Goal: Task Accomplishment & Management: Complete application form

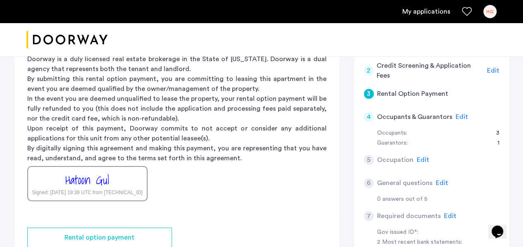
scroll to position [193, 0]
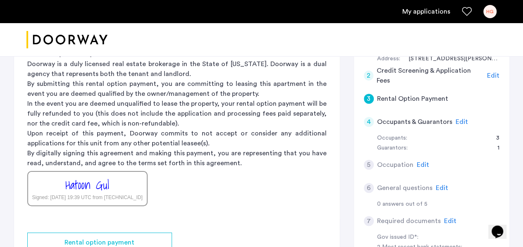
click at [459, 117] on div "Edit" at bounding box center [461, 122] width 12 height 10
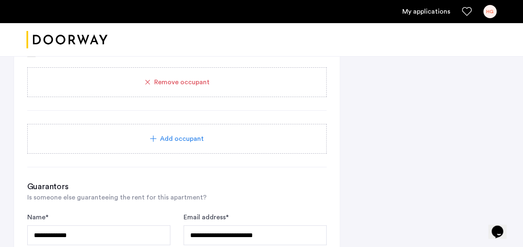
scroll to position [628, 0]
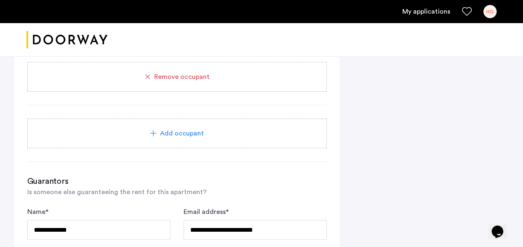
click at [232, 131] on div "Add occupant" at bounding box center [176, 133] width 279 height 10
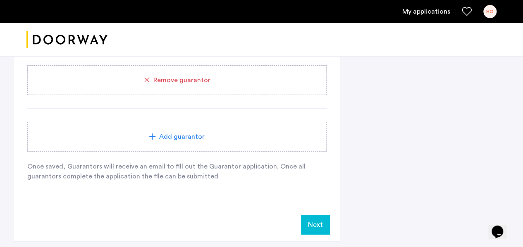
scroll to position [1034, 0]
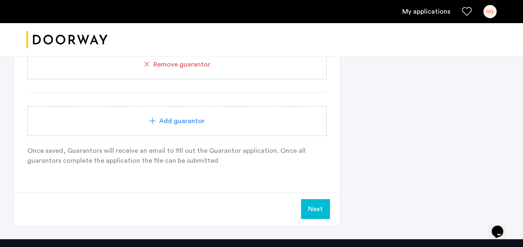
click at [169, 124] on div "Add guarantor" at bounding box center [176, 121] width 299 height 30
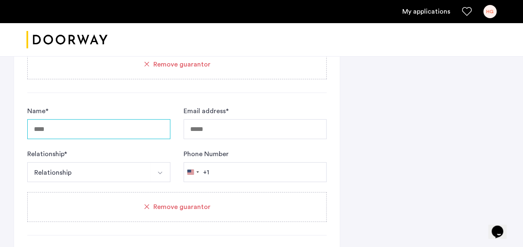
click at [124, 126] on input "Name *" at bounding box center [98, 129] width 143 height 20
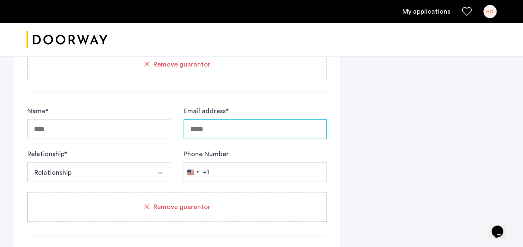
click at [202, 126] on input "Email address *" at bounding box center [254, 129] width 143 height 20
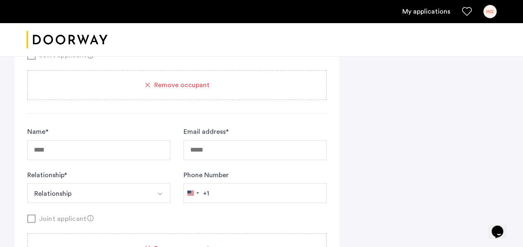
scroll to position [626, 0]
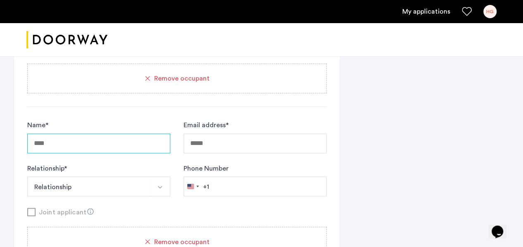
click at [147, 143] on input "Name *" at bounding box center [98, 143] width 143 height 20
type input "**********"
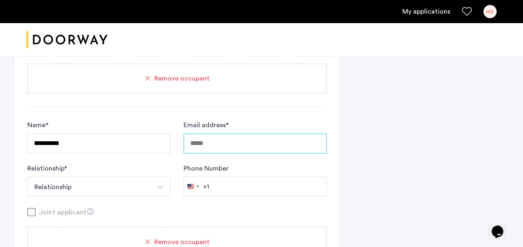
click at [242, 137] on input "Email address *" at bounding box center [254, 143] width 143 height 20
type input "**********"
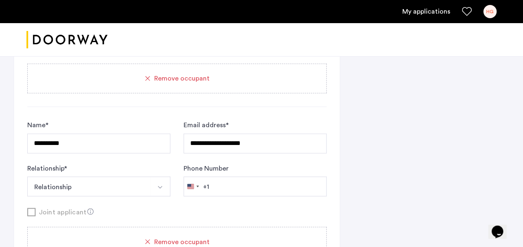
click at [105, 186] on button "Relationship" at bounding box center [89, 186] width 124 height 20
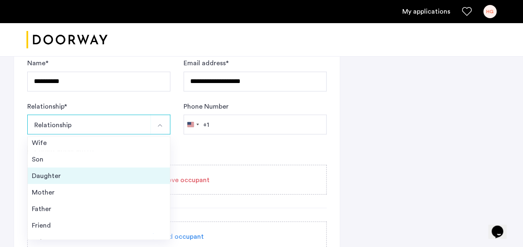
scroll to position [29, 0]
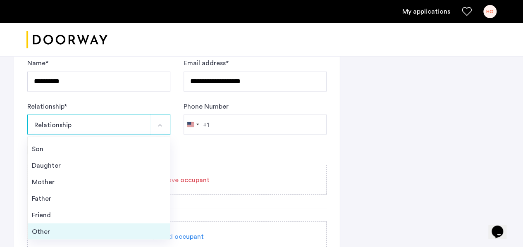
click at [85, 223] on li "Other" at bounding box center [99, 231] width 142 height 17
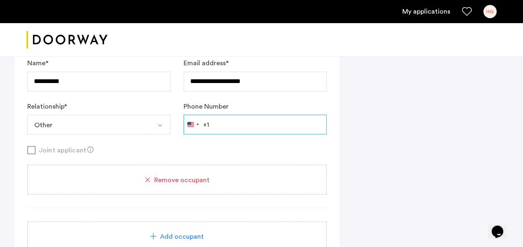
click at [254, 114] on input "Phone Number" at bounding box center [254, 124] width 143 height 20
type input "**********"
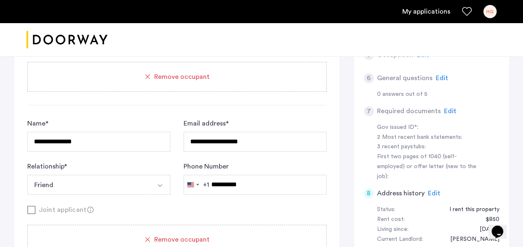
scroll to position [303, 0]
click at [440, 74] on span "Edit" at bounding box center [441, 77] width 12 height 7
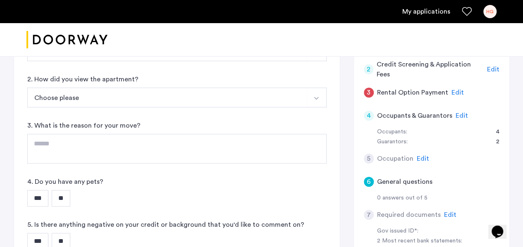
scroll to position [207, 0]
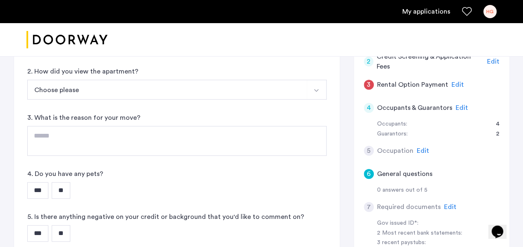
click at [456, 107] on span "Edit" at bounding box center [461, 108] width 12 height 7
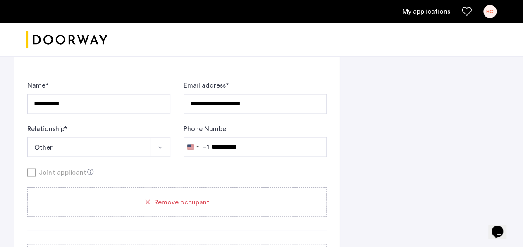
scroll to position [1306, 0]
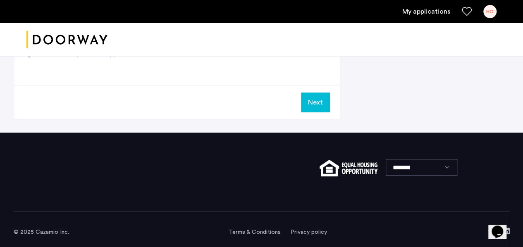
click at [302, 96] on button "Next" at bounding box center [315, 103] width 29 height 20
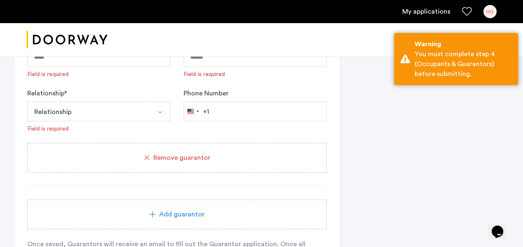
scroll to position [1113, 0]
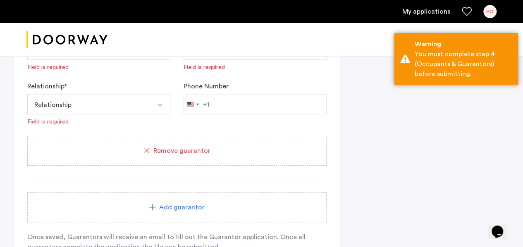
click at [233, 140] on div "Remove guarantor" at bounding box center [176, 151] width 299 height 30
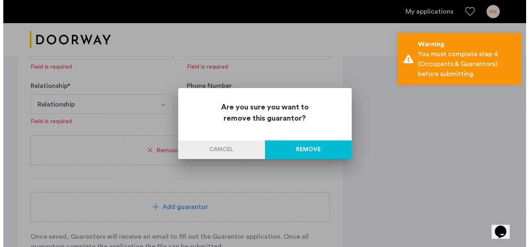
scroll to position [0, 0]
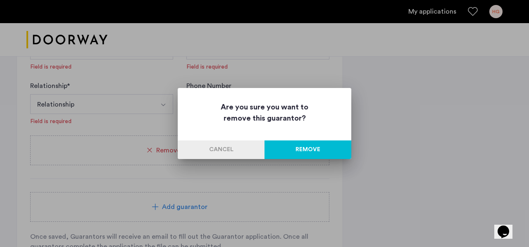
click at [319, 148] on button "Remove" at bounding box center [307, 149] width 87 height 19
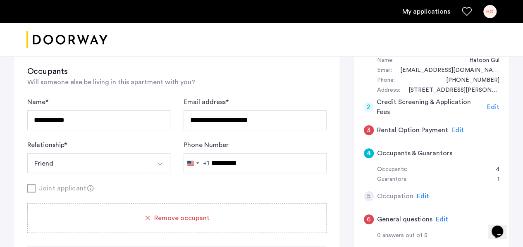
scroll to position [150, 0]
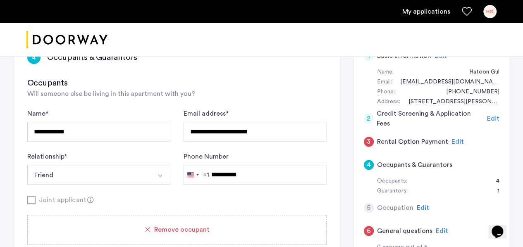
click at [452, 138] on span "Edit" at bounding box center [457, 141] width 12 height 7
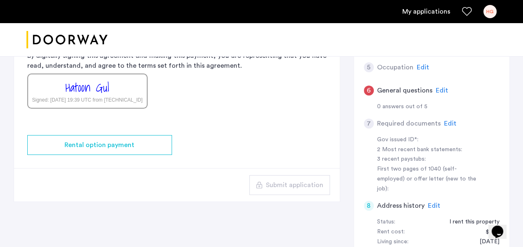
scroll to position [294, 0]
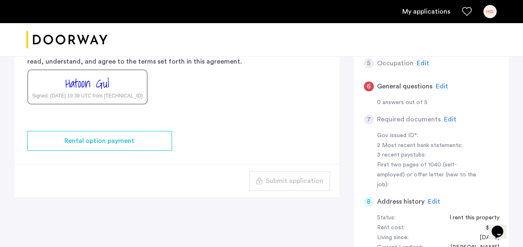
click at [419, 62] on span "Edit" at bounding box center [422, 63] width 12 height 7
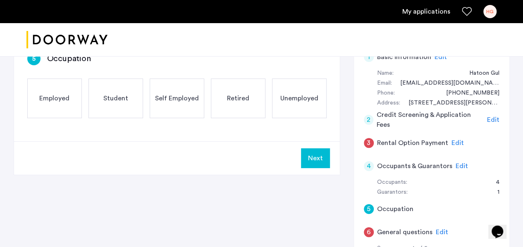
scroll to position [156, 0]
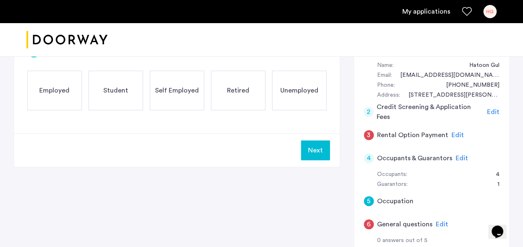
click at [58, 90] on span "Employed" at bounding box center [54, 91] width 30 height 10
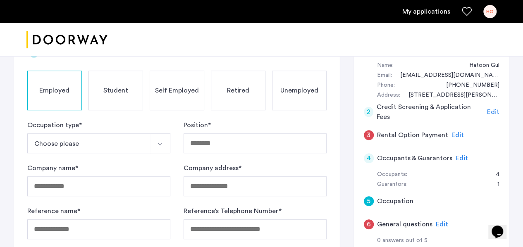
click at [125, 139] on button "Choose please" at bounding box center [89, 143] width 124 height 20
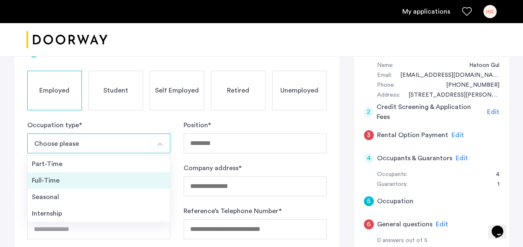
click at [121, 176] on div "Full-Time" at bounding box center [99, 181] width 134 height 10
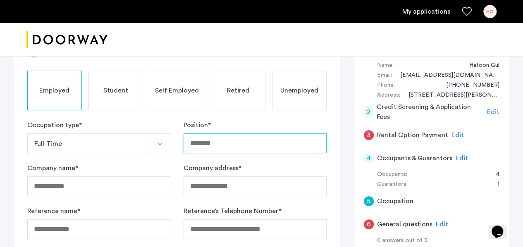
click at [232, 149] on input "Position *" at bounding box center [254, 143] width 143 height 20
type input "**********"
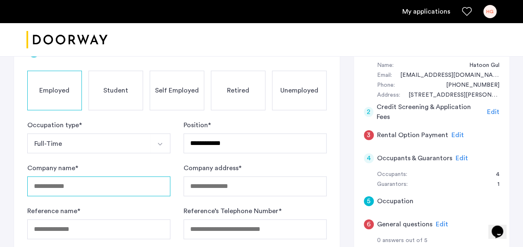
click at [114, 185] on input "Company name *" at bounding box center [98, 186] width 143 height 20
type input "**********"
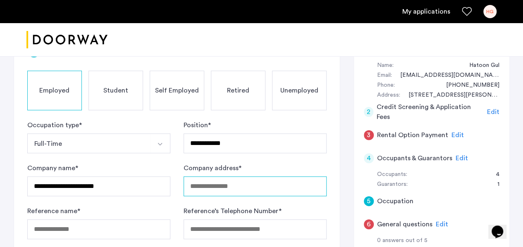
click at [212, 183] on input "Company address *" at bounding box center [254, 186] width 143 height 20
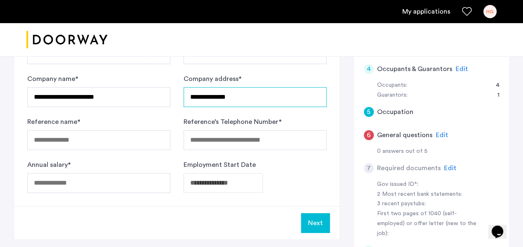
scroll to position [246, 0]
type input "**********"
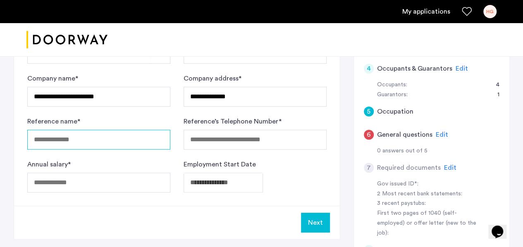
click at [112, 138] on input "Reference name *" at bounding box center [98, 140] width 143 height 20
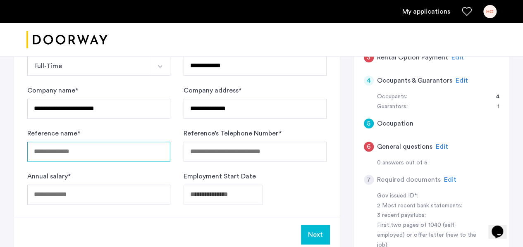
scroll to position [232, 0]
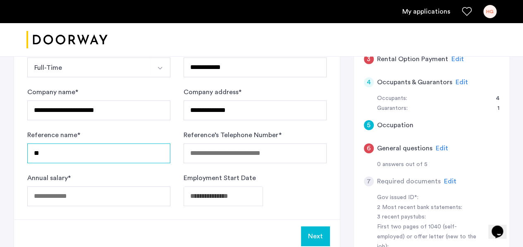
type input "*"
type input "**********"
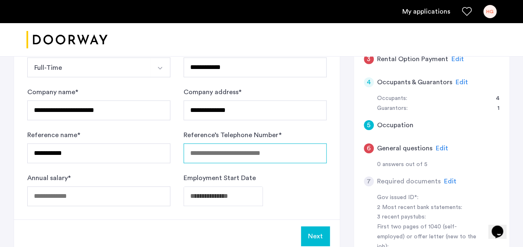
click at [209, 157] on input "Reference’s Telephone Number *" at bounding box center [254, 153] width 143 height 20
type input "**********"
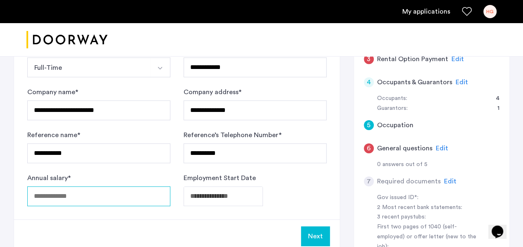
click at [102, 195] on input "Annual salary *" at bounding box center [98, 196] width 143 height 20
click at [40, 196] on input "*****" at bounding box center [98, 196] width 143 height 20
type input "*****"
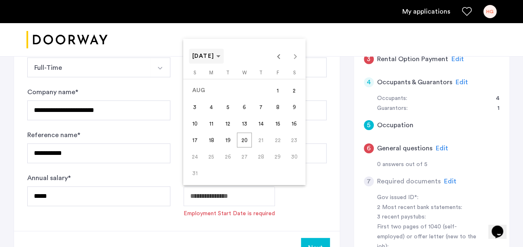
click at [224, 58] on span "Choose month and year" at bounding box center [206, 56] width 35 height 20
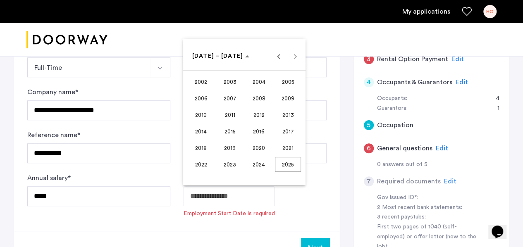
click at [261, 160] on span "2024" at bounding box center [259, 164] width 26 height 15
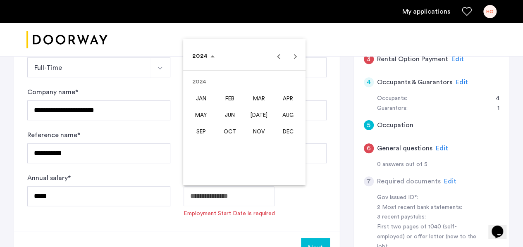
click at [265, 133] on span "NOV" at bounding box center [259, 131] width 26 height 15
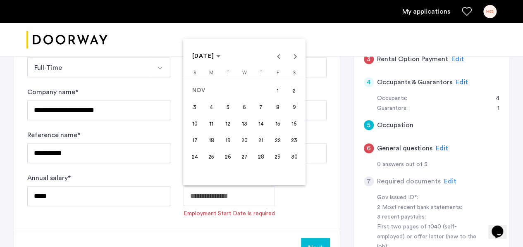
click at [219, 138] on button "18" at bounding box center [211, 140] width 17 height 17
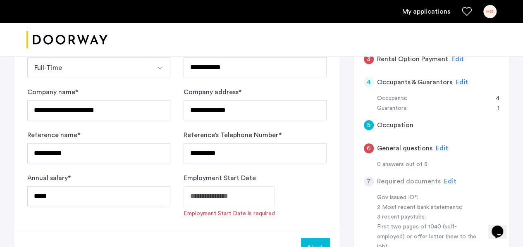
type input "**********"
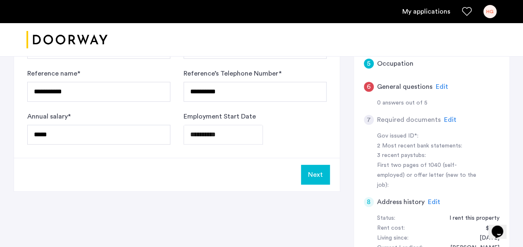
scroll to position [294, 0]
click at [318, 175] on button "Next" at bounding box center [315, 174] width 29 height 20
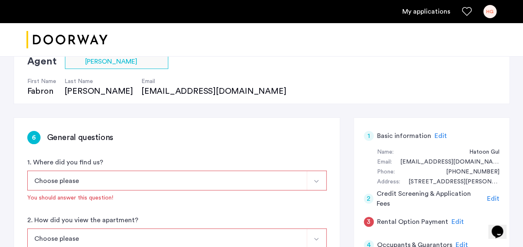
scroll to position [96, 0]
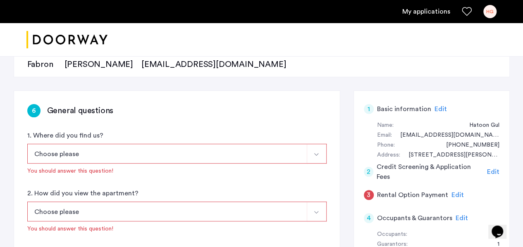
click at [283, 154] on button "Choose please" at bounding box center [167, 154] width 280 height 20
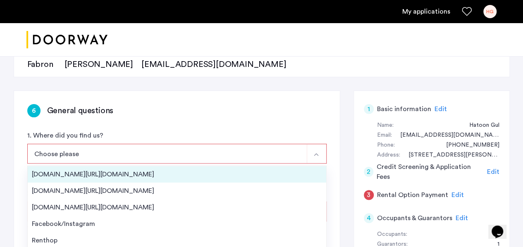
click at [268, 174] on div "[DOMAIN_NAME][URL][DOMAIN_NAME]" at bounding box center [177, 174] width 290 height 10
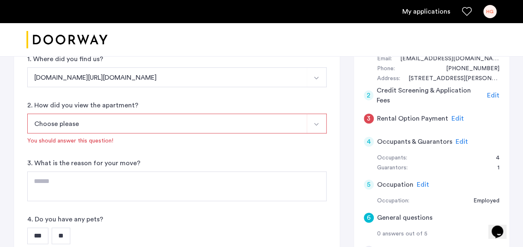
scroll to position [179, 0]
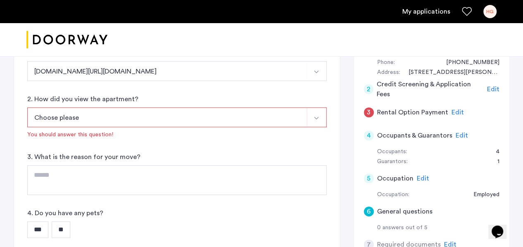
click at [273, 114] on button "Choose please" at bounding box center [167, 117] width 280 height 20
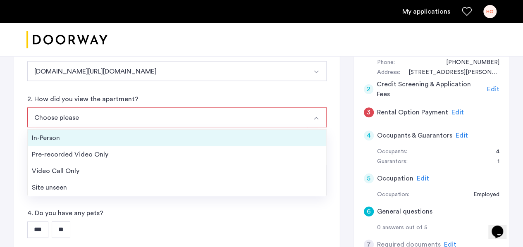
click at [267, 133] on div "In-Person" at bounding box center [177, 138] width 290 height 10
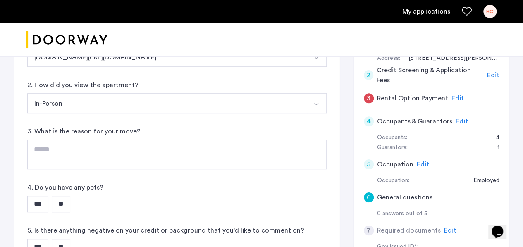
scroll to position [200, 0]
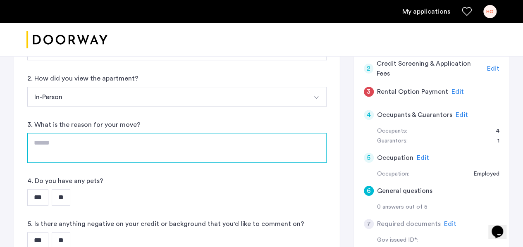
click at [249, 148] on textarea at bounding box center [176, 148] width 299 height 30
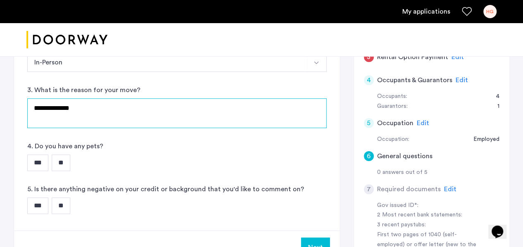
scroll to position [248, 0]
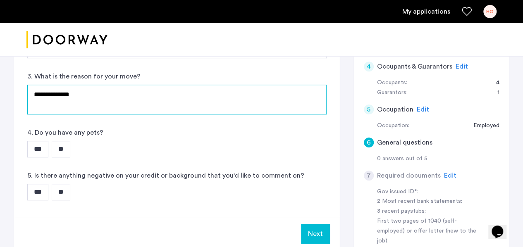
type textarea "**********"
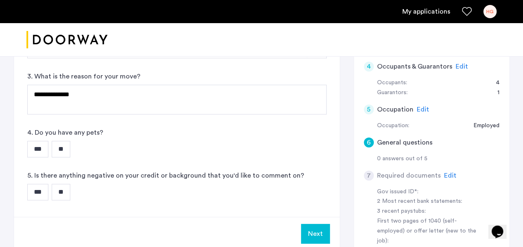
click at [68, 147] on input "**" at bounding box center [61, 149] width 19 height 17
click at [65, 186] on input "**" at bounding box center [61, 192] width 19 height 17
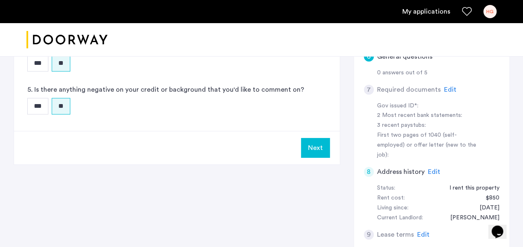
scroll to position [337, 0]
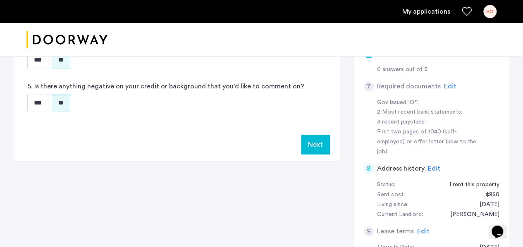
click at [317, 144] on button "Next" at bounding box center [315, 145] width 29 height 20
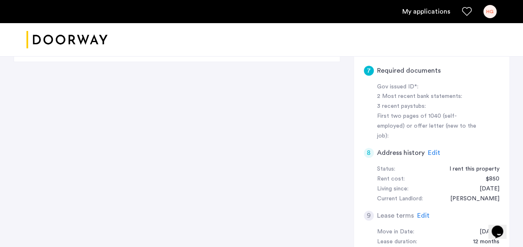
scroll to position [372, 0]
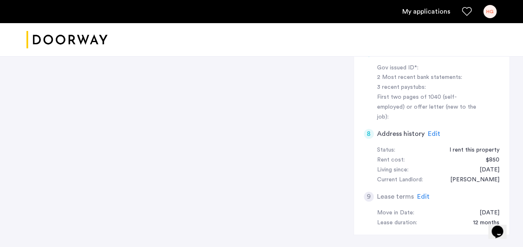
click at [428, 131] on span "Edit" at bounding box center [434, 134] width 12 height 7
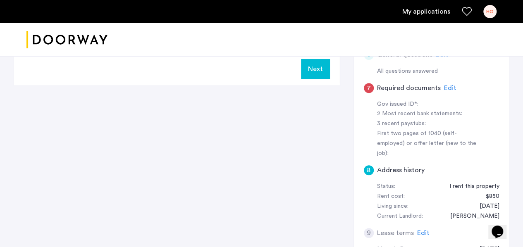
scroll to position [296, 0]
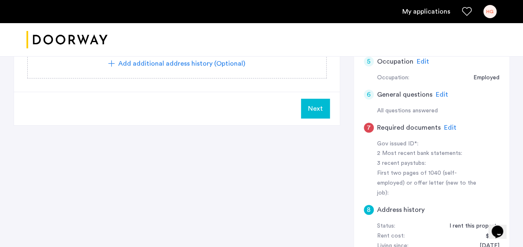
click at [448, 127] on span "Edit" at bounding box center [450, 127] width 12 height 7
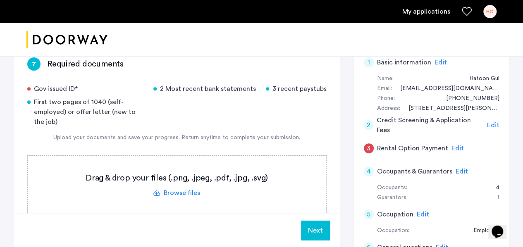
scroll to position [145, 0]
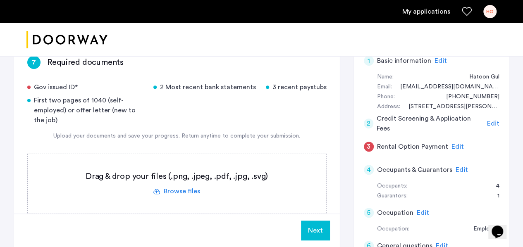
click at [185, 185] on label at bounding box center [177, 183] width 298 height 59
click at [0, 0] on input "file" at bounding box center [0, 0] width 0 height 0
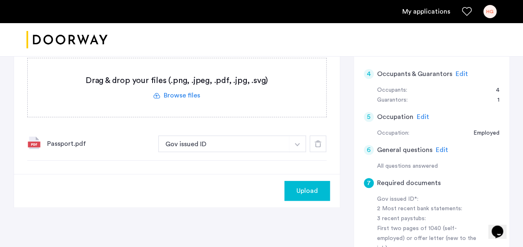
scroll to position [241, 0]
click at [302, 186] on span "Upload" at bounding box center [306, 190] width 21 height 10
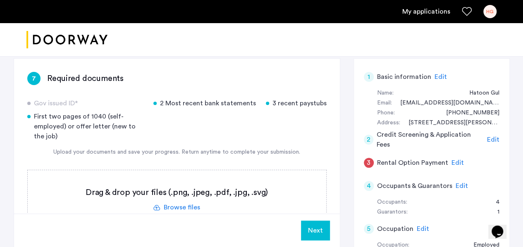
scroll to position [138, 0]
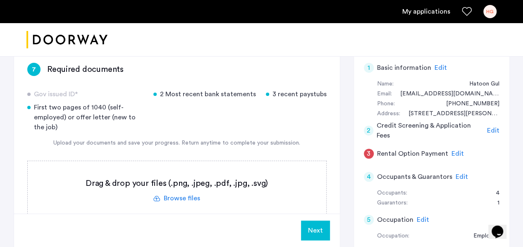
click at [184, 199] on label at bounding box center [177, 190] width 298 height 59
click at [0, 0] on input "file" at bounding box center [0, 0] width 0 height 0
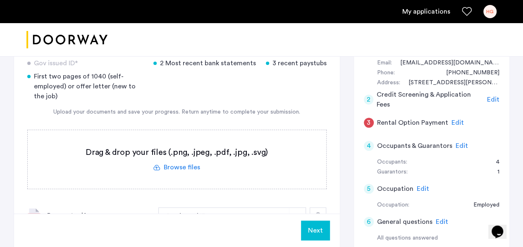
scroll to position [172, 0]
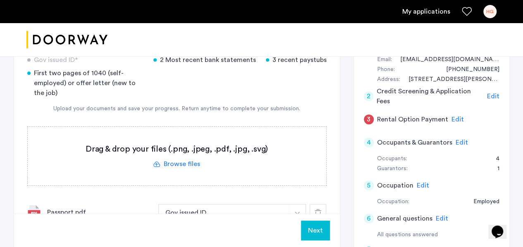
click at [186, 164] on label at bounding box center [177, 156] width 298 height 59
click at [0, 0] on input "file" at bounding box center [0, 0] width 0 height 0
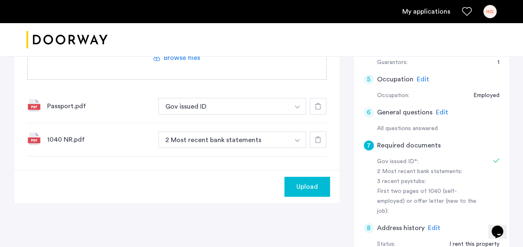
scroll to position [289, 0]
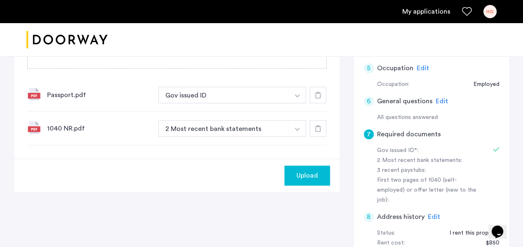
click at [290, 103] on button "button" at bounding box center [297, 95] width 17 height 17
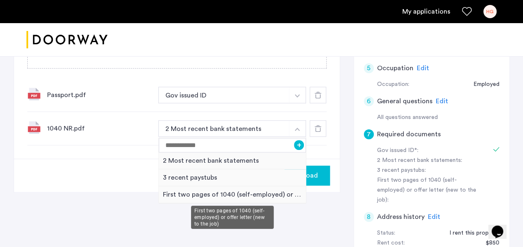
click at [274, 194] on div "First two pages of 1040 (self-employed) or offer letter (new to the job)" at bounding box center [232, 194] width 147 height 17
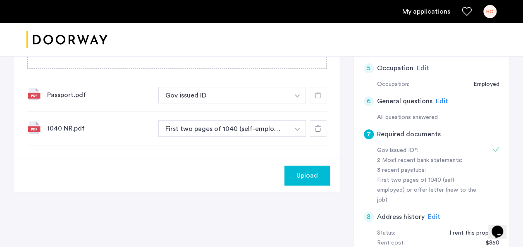
click at [321, 128] on div at bounding box center [317, 128] width 17 height 17
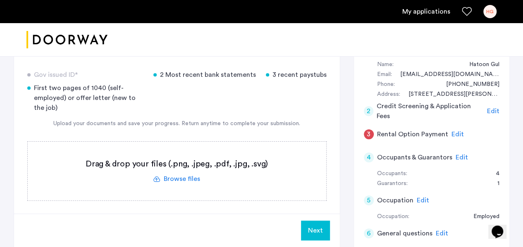
scroll to position [158, 0]
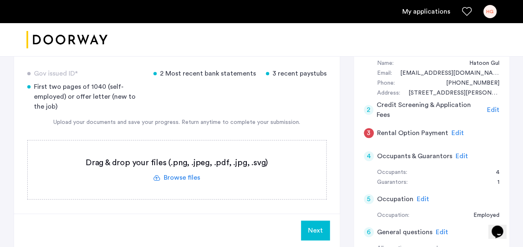
click at [181, 174] on label at bounding box center [177, 169] width 298 height 59
click at [0, 0] on input "file" at bounding box center [0, 0] width 0 height 0
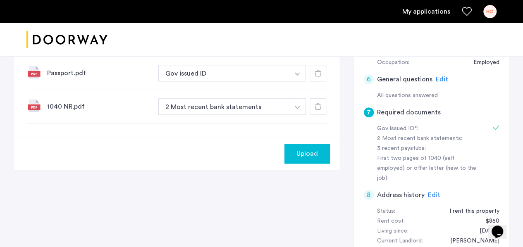
scroll to position [275, 0]
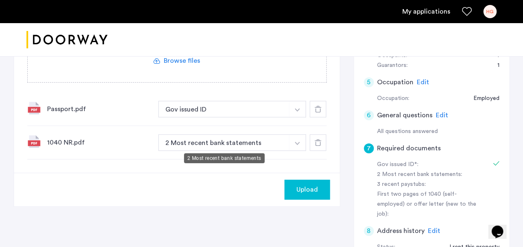
click at [285, 138] on button "2 Most recent bank statements" at bounding box center [223, 142] width 131 height 17
click at [297, 117] on button "button" at bounding box center [297, 109] width 17 height 17
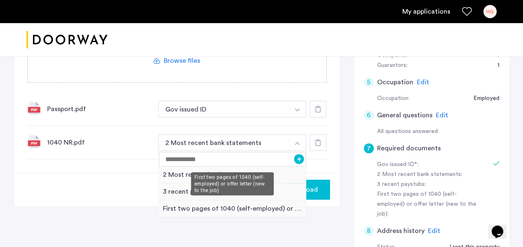
click at [279, 205] on div "First two pages of 1040 (self-employed) or offer letter (new to the job)" at bounding box center [232, 208] width 147 height 17
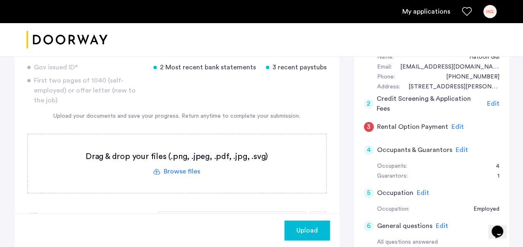
scroll to position [165, 0]
click at [188, 171] on label at bounding box center [177, 162] width 298 height 59
click at [0, 0] on input "file" at bounding box center [0, 0] width 0 height 0
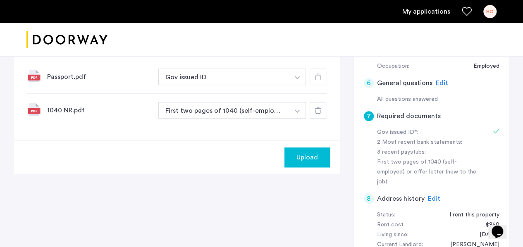
scroll to position [303, 0]
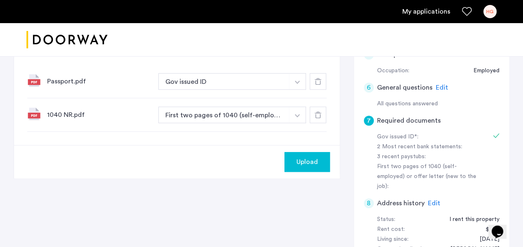
drag, startPoint x: 204, startPoint y: 176, endPoint x: 234, endPoint y: 152, distance: 39.4
click at [234, 152] on div "Upload" at bounding box center [177, 161] width 326 height 33
click at [318, 117] on div at bounding box center [317, 115] width 17 height 17
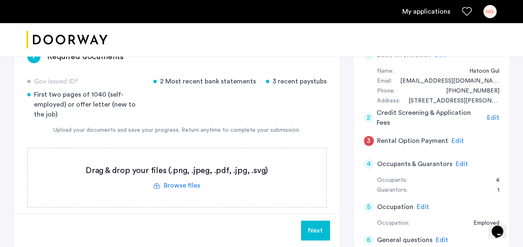
scroll to position [151, 0]
click at [178, 182] on label at bounding box center [177, 176] width 298 height 59
click at [0, 0] on input "file" at bounding box center [0, 0] width 0 height 0
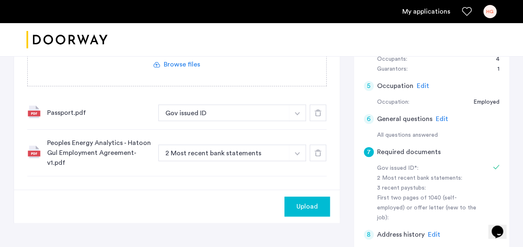
scroll to position [275, 0]
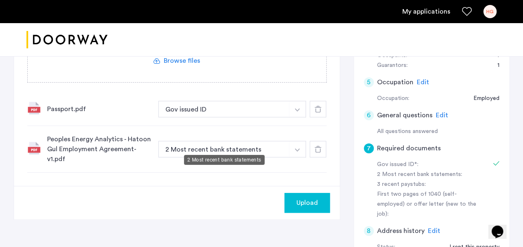
click at [273, 141] on button "2 Most recent bank statements" at bounding box center [223, 149] width 131 height 17
click at [297, 112] on img "button" at bounding box center [297, 109] width 5 height 3
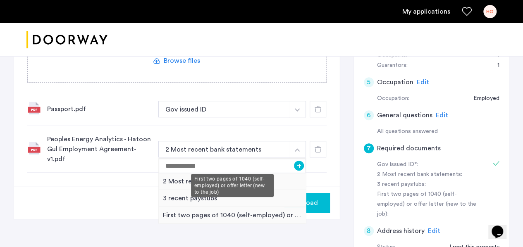
click at [272, 207] on div "First two pages of 1040 (self-employed) or offer letter (new to the job)" at bounding box center [232, 215] width 147 height 17
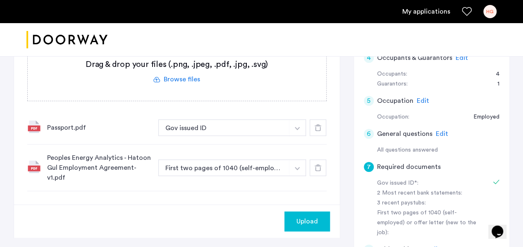
scroll to position [241, 0]
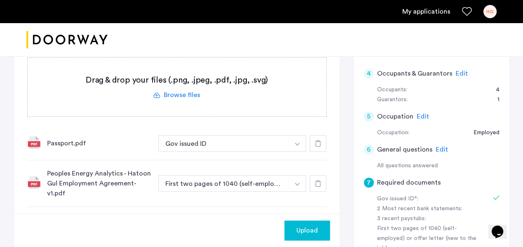
click at [188, 95] on label at bounding box center [177, 87] width 298 height 59
click at [0, 0] on input "file" at bounding box center [0, 0] width 0 height 0
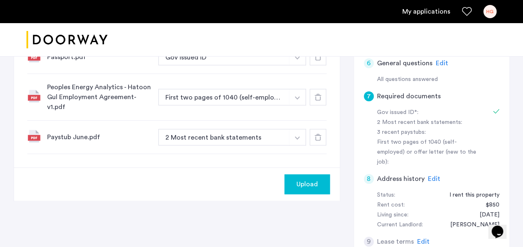
scroll to position [330, 0]
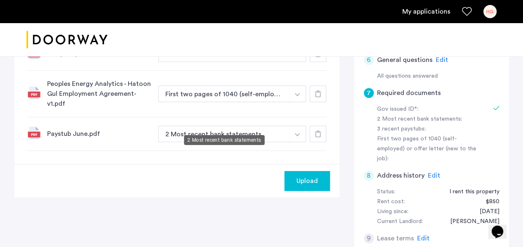
click at [273, 126] on button "2 Most recent bank statements" at bounding box center [223, 134] width 131 height 17
click at [299, 62] on button "button" at bounding box center [297, 53] width 17 height 17
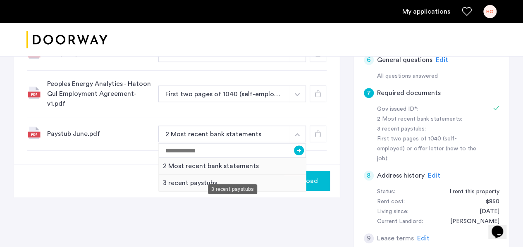
click at [259, 175] on div "3 recent paystubs" at bounding box center [232, 183] width 147 height 17
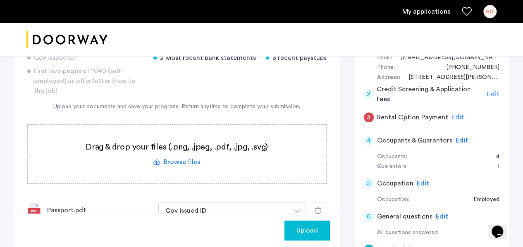
scroll to position [172, 0]
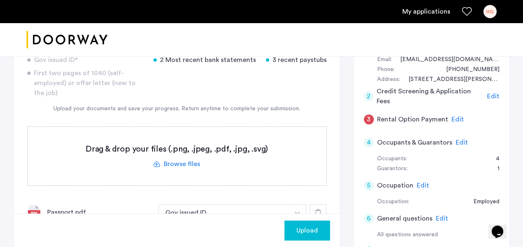
click at [179, 162] on label at bounding box center [177, 156] width 298 height 59
click at [0, 0] on input "file" at bounding box center [0, 0] width 0 height 0
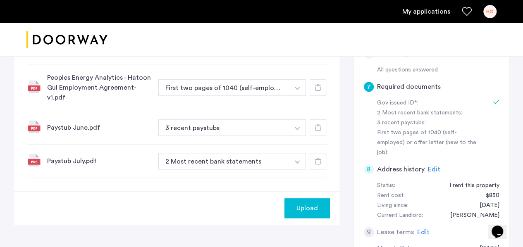
scroll to position [337, 0]
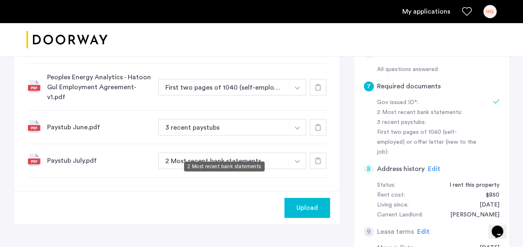
click at [281, 152] on button "2 Most recent bank statements" at bounding box center [223, 160] width 131 height 17
click at [299, 55] on button "button" at bounding box center [297, 47] width 17 height 17
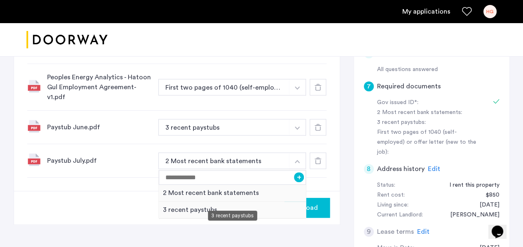
click at [259, 202] on div "3 recent paystubs" at bounding box center [232, 210] width 147 height 17
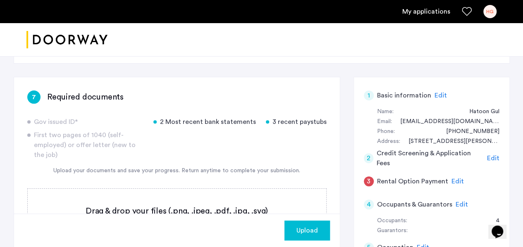
scroll to position [172, 0]
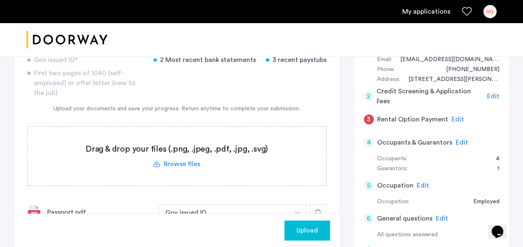
click at [188, 162] on label at bounding box center [177, 156] width 298 height 59
click at [0, 0] on input "file" at bounding box center [0, 0] width 0 height 0
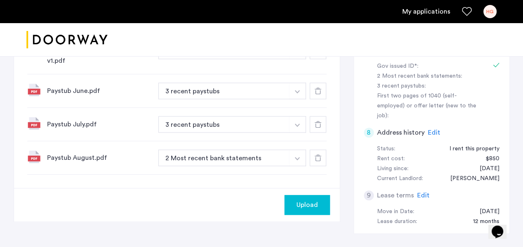
scroll to position [344, 0]
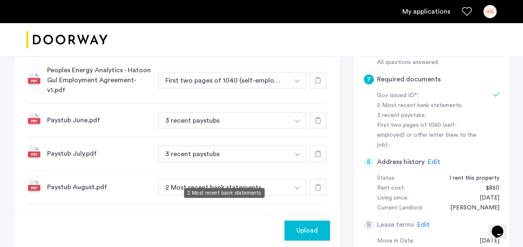
click at [251, 179] on button "2 Most recent bank statements" at bounding box center [223, 187] width 131 height 17
click at [285, 179] on button "2 Most recent bank statements" at bounding box center [223, 187] width 131 height 17
click at [302, 48] on button "button" at bounding box center [297, 40] width 17 height 17
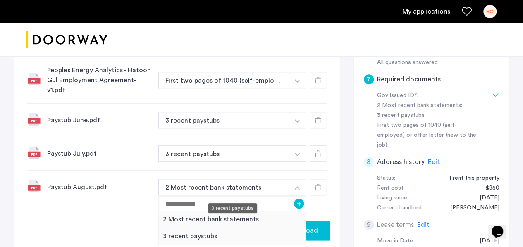
click at [223, 228] on div "3 recent paystubs" at bounding box center [232, 236] width 147 height 17
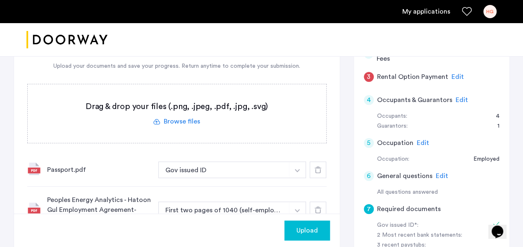
scroll to position [213, 0]
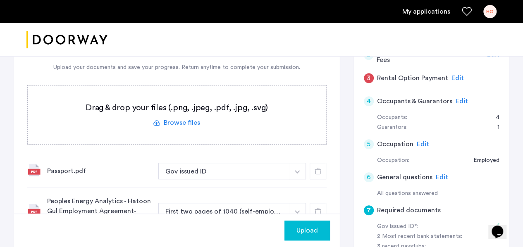
click at [180, 126] on label at bounding box center [177, 115] width 298 height 59
click at [0, 0] on input "file" at bounding box center [0, 0] width 0 height 0
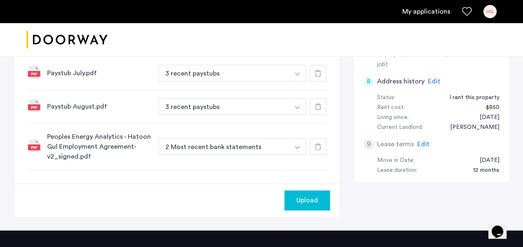
scroll to position [427, 0]
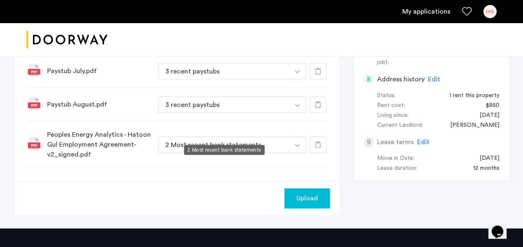
click at [288, 136] on button "2 Most recent bank statements" at bounding box center [223, 144] width 131 height 17
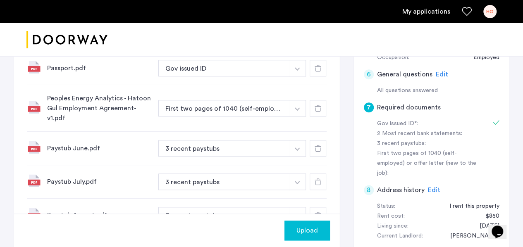
scroll to position [303, 0]
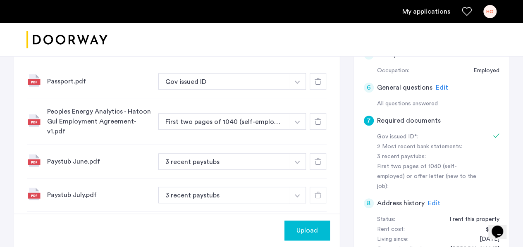
click at [316, 118] on use at bounding box center [317, 121] width 7 height 7
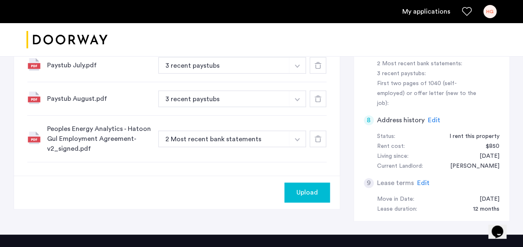
scroll to position [392, 0]
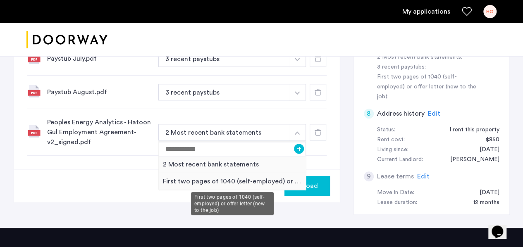
click at [181, 181] on div "First two pages of 1040 (self-employed) or offer letter (new to the job)" at bounding box center [232, 181] width 147 height 17
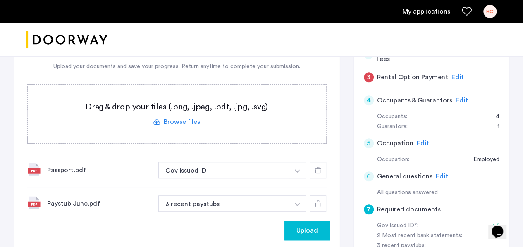
scroll to position [213, 0]
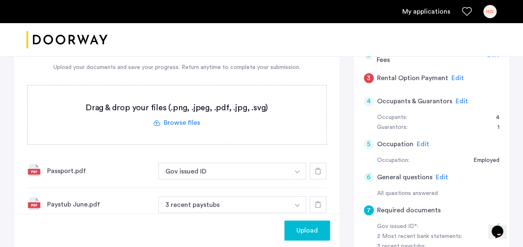
click at [188, 122] on label at bounding box center [177, 115] width 298 height 59
click at [0, 0] on input "file" at bounding box center [0, 0] width 0 height 0
click at [183, 114] on label at bounding box center [177, 115] width 298 height 59
click at [0, 0] on input "file" at bounding box center [0, 0] width 0 height 0
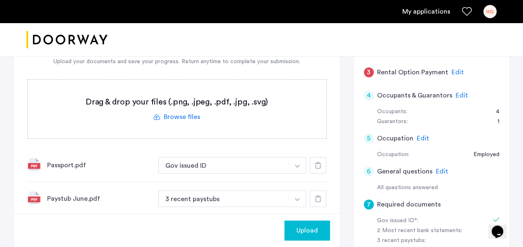
scroll to position [220, 0]
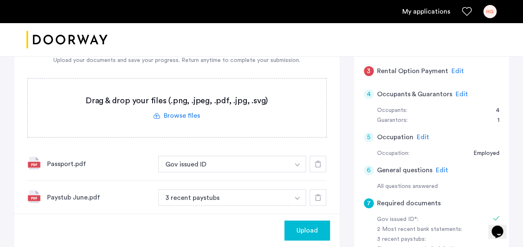
click at [312, 229] on span "Upload" at bounding box center [306, 231] width 21 height 10
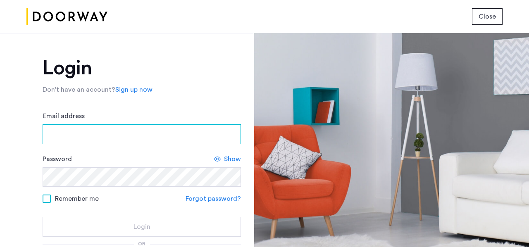
type input "**********"
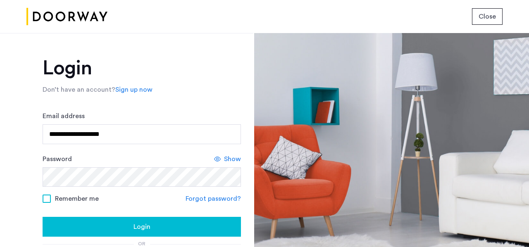
click at [167, 228] on div "Login" at bounding box center [141, 227] width 185 height 10
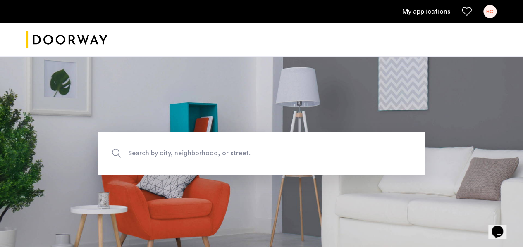
click at [427, 13] on link "My applications" at bounding box center [426, 12] width 48 height 10
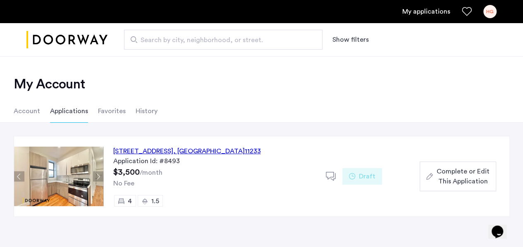
click at [235, 150] on div "1671 Lincoln Place, Unit 4A, Brooklyn , NY 11233" at bounding box center [186, 151] width 147 height 10
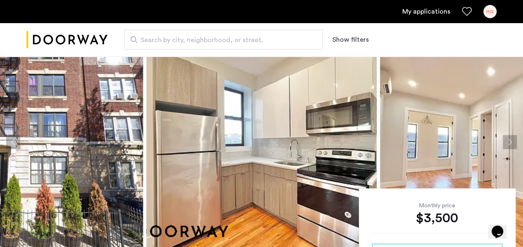
scroll to position [62, 0]
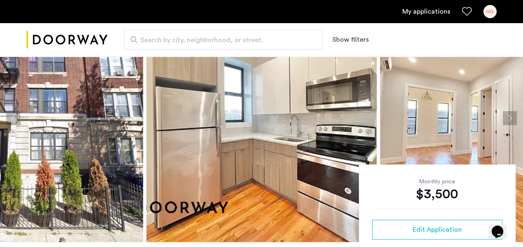
click at [426, 11] on link "My applications" at bounding box center [426, 12] width 48 height 10
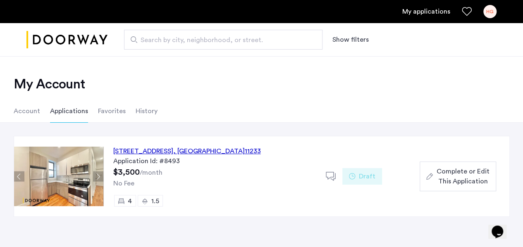
click at [471, 177] on span "Complete or Edit This Application" at bounding box center [462, 176] width 53 height 20
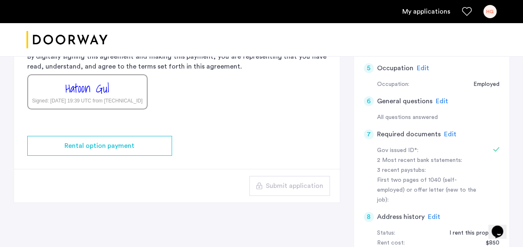
scroll to position [344, 0]
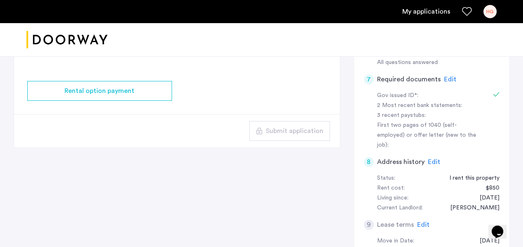
click at [449, 76] on span "Edit" at bounding box center [450, 79] width 12 height 7
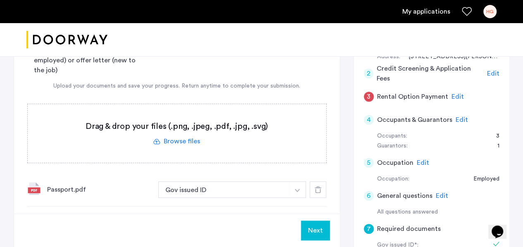
scroll to position [186, 0]
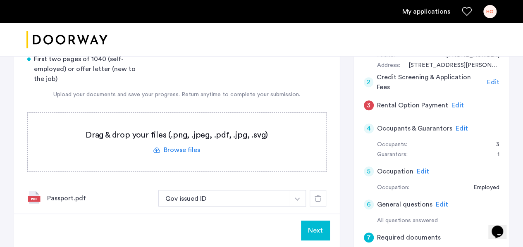
click at [188, 147] on label at bounding box center [177, 142] width 298 height 59
click at [0, 0] on input "file" at bounding box center [0, 0] width 0 height 0
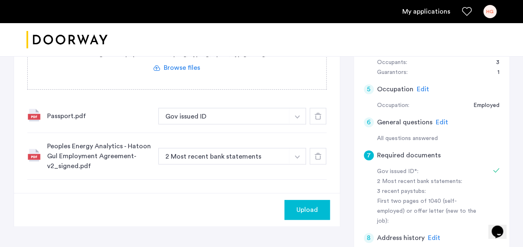
scroll to position [269, 0]
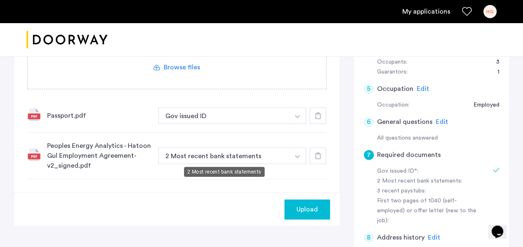
click at [253, 152] on button "2 Most recent bank statements" at bounding box center [223, 155] width 131 height 17
click at [264, 158] on button "2 Most recent bank statements" at bounding box center [223, 155] width 131 height 17
click at [301, 124] on button "button" at bounding box center [297, 115] width 17 height 17
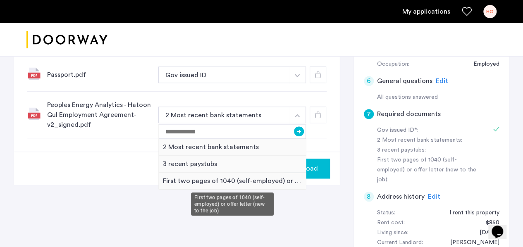
scroll to position [310, 0]
click at [260, 178] on div "First two pages of 1040 (self-employed) or offer letter (new to the job)" at bounding box center [232, 180] width 147 height 17
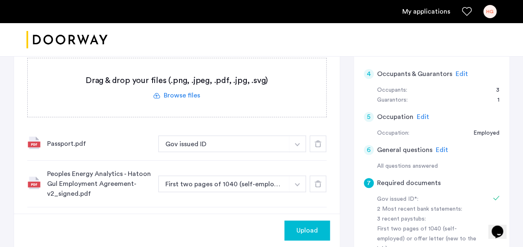
scroll to position [241, 0]
click at [183, 93] on label at bounding box center [177, 87] width 298 height 59
click at [0, 0] on input "file" at bounding box center [0, 0] width 0 height 0
click at [178, 97] on label at bounding box center [177, 87] width 298 height 59
click at [0, 0] on input "file" at bounding box center [0, 0] width 0 height 0
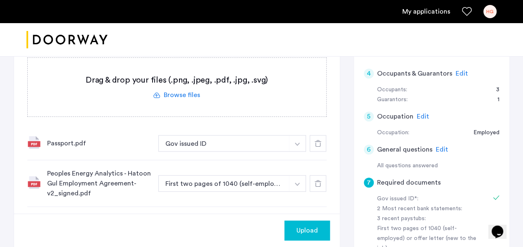
click at [185, 88] on label at bounding box center [177, 87] width 298 height 59
click at [0, 0] on input "file" at bounding box center [0, 0] width 0 height 0
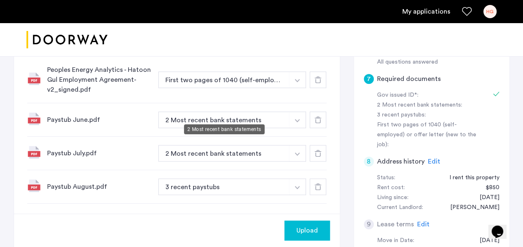
scroll to position [337, 0]
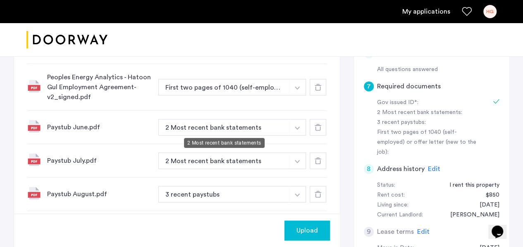
click at [275, 124] on button "2 Most recent bank statements" at bounding box center [223, 127] width 131 height 17
click at [276, 126] on button "2 Most recent bank statements" at bounding box center [223, 127] width 131 height 17
click at [303, 55] on button "button" at bounding box center [297, 47] width 17 height 17
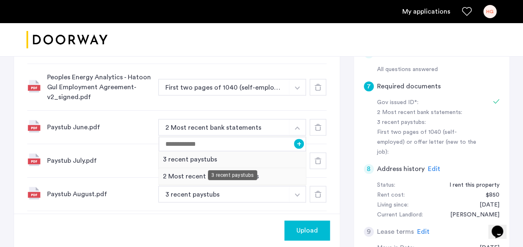
click at [274, 162] on div "3 recent paystubs" at bounding box center [232, 159] width 147 height 17
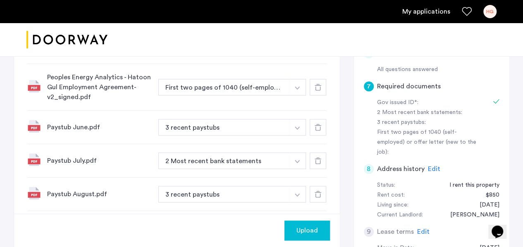
click at [299, 55] on button "button" at bounding box center [297, 47] width 17 height 17
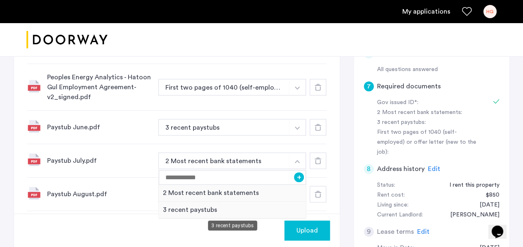
click at [169, 209] on div "3 recent paystubs" at bounding box center [232, 210] width 147 height 17
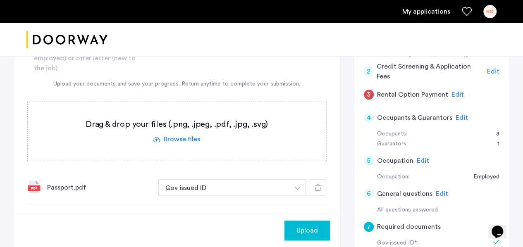
scroll to position [193, 0]
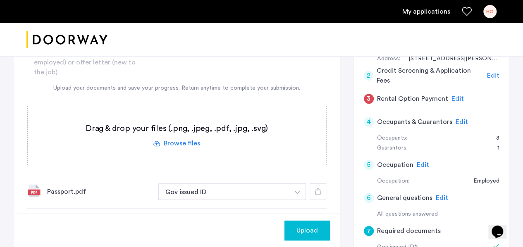
click at [178, 130] on label at bounding box center [177, 135] width 298 height 59
click at [0, 0] on input "file" at bounding box center [0, 0] width 0 height 0
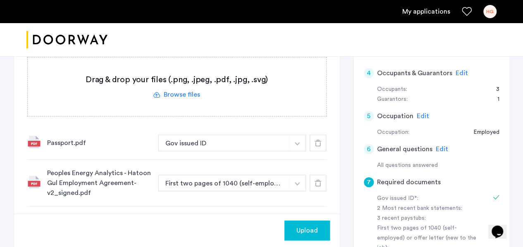
scroll to position [241, 0]
click at [200, 106] on label at bounding box center [177, 87] width 298 height 59
click at [0, 0] on input "file" at bounding box center [0, 0] width 0 height 0
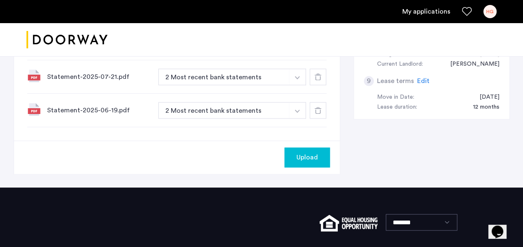
scroll to position [489, 0]
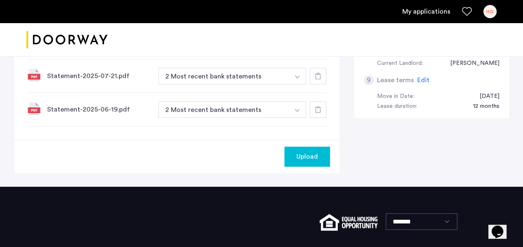
click at [307, 153] on span "Upload" at bounding box center [306, 157] width 21 height 10
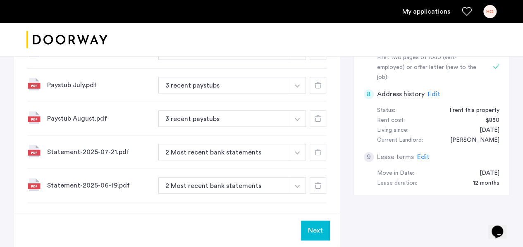
scroll to position [402, 0]
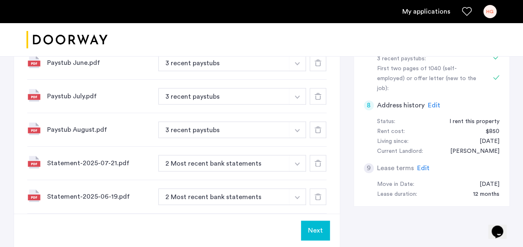
click at [423, 165] on span "Edit" at bounding box center [423, 168] width 12 height 7
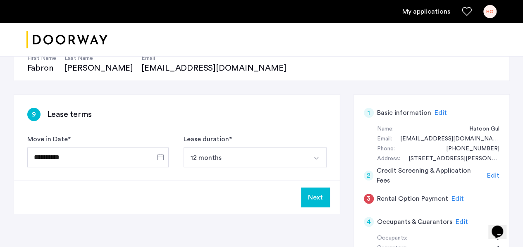
scroll to position [133, 0]
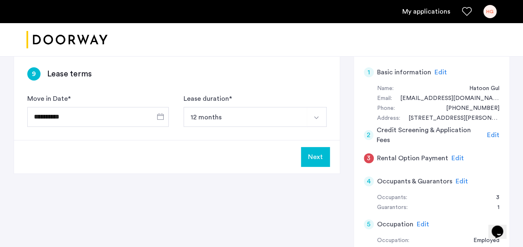
click at [316, 155] on button "Next" at bounding box center [315, 157] width 29 height 20
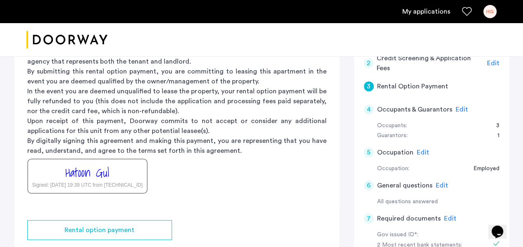
scroll to position [207, 0]
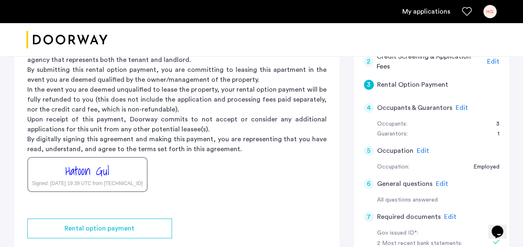
click at [456, 109] on span "Edit" at bounding box center [461, 108] width 12 height 7
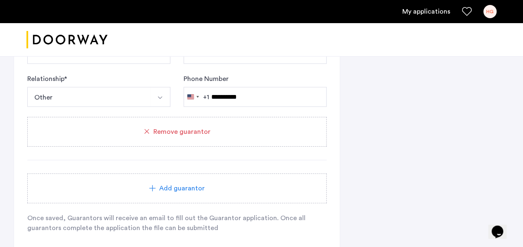
scroll to position [834, 0]
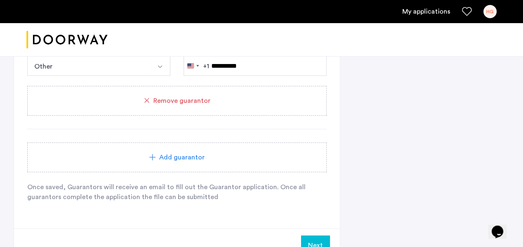
click at [191, 155] on span "Add guarantor" at bounding box center [181, 157] width 45 height 10
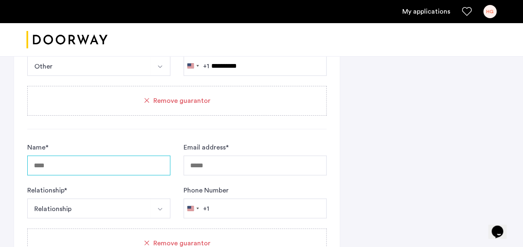
click at [99, 162] on input "Name *" at bounding box center [98, 166] width 143 height 20
type input "**********"
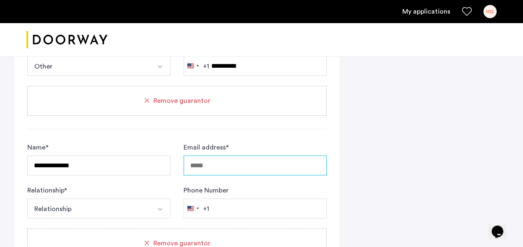
click at [213, 156] on input "Email address *" at bounding box center [254, 166] width 143 height 20
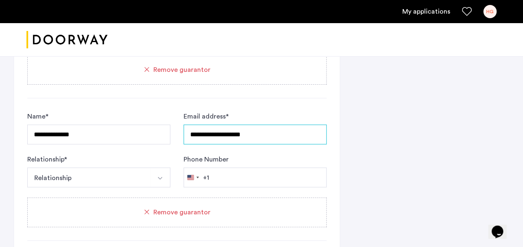
scroll to position [869, 0]
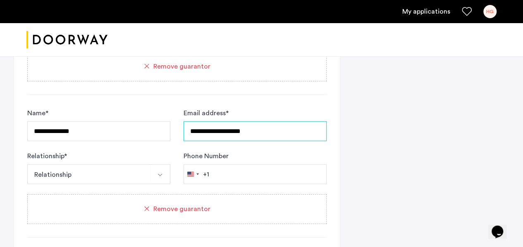
type input "**********"
click at [163, 167] on button "Select option" at bounding box center [160, 174] width 20 height 20
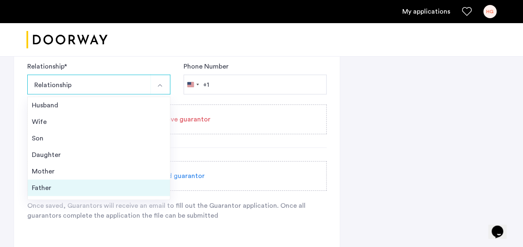
scroll to position [29, 0]
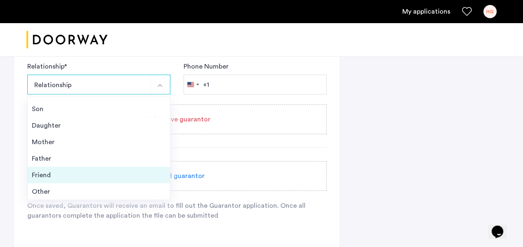
click at [83, 171] on div "Friend" at bounding box center [99, 175] width 134 height 10
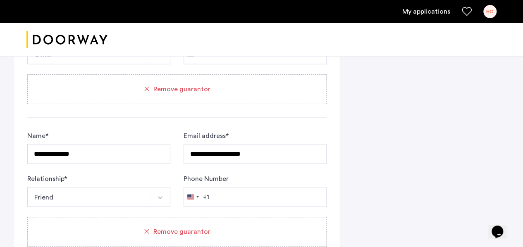
scroll to position [841, 0]
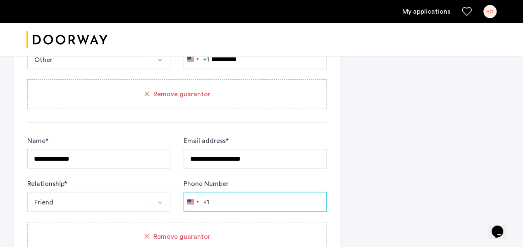
click at [231, 201] on input "Phone Number" at bounding box center [254, 202] width 143 height 20
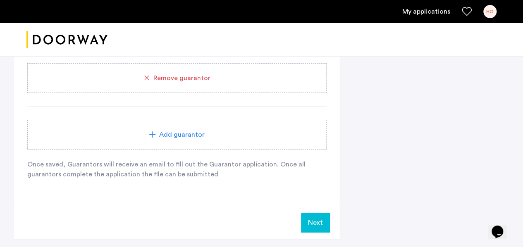
scroll to position [986, 0]
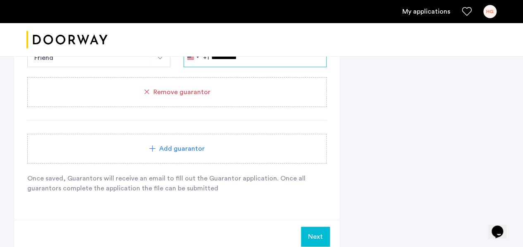
type input "**********"
click at [318, 229] on button "Next" at bounding box center [315, 237] width 29 height 20
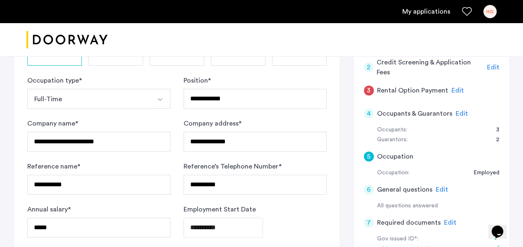
scroll to position [207, 0]
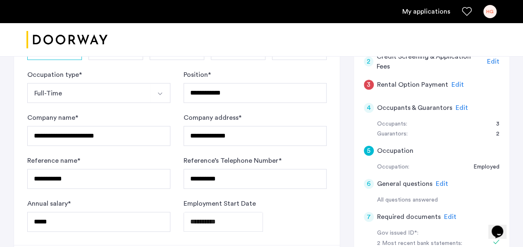
click at [455, 106] on span "Edit" at bounding box center [461, 108] width 12 height 7
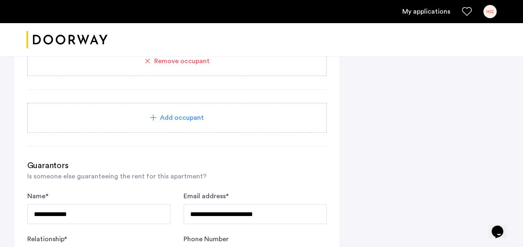
scroll to position [646, 0]
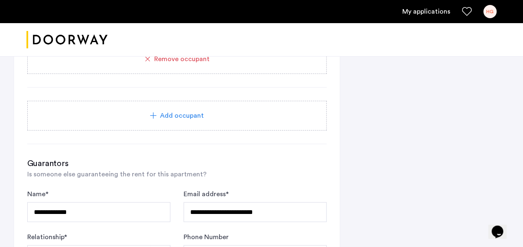
click at [253, 105] on div "Add occupant" at bounding box center [176, 116] width 299 height 30
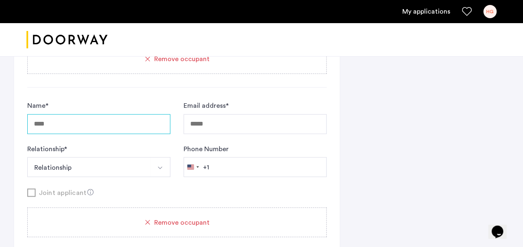
click at [138, 119] on input "Name *" at bounding box center [98, 124] width 143 height 20
type input "**********"
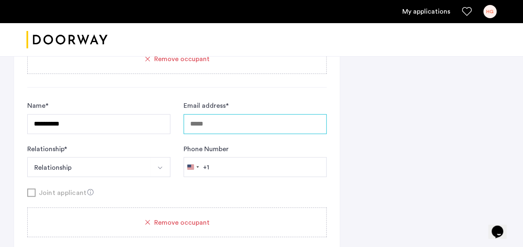
click at [231, 122] on input "Email address *" at bounding box center [254, 124] width 143 height 20
type input "**********"
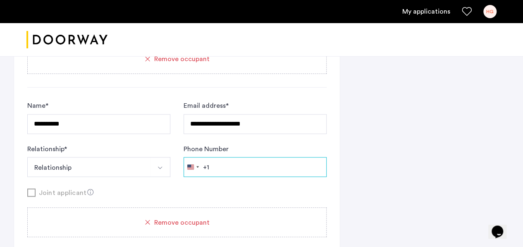
click at [228, 168] on input "Phone Number" at bounding box center [254, 167] width 143 height 20
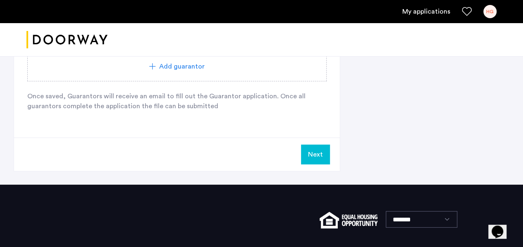
type input "**********"
click at [324, 155] on button "Next" at bounding box center [315, 155] width 29 height 20
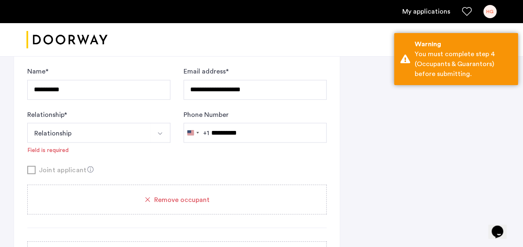
scroll to position [678, 0]
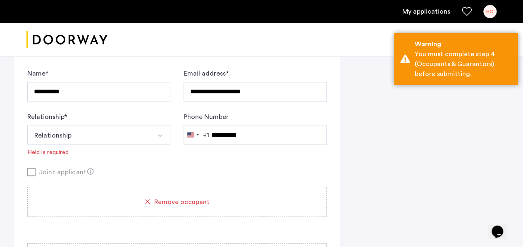
click at [159, 128] on button "Select option" at bounding box center [160, 135] width 20 height 20
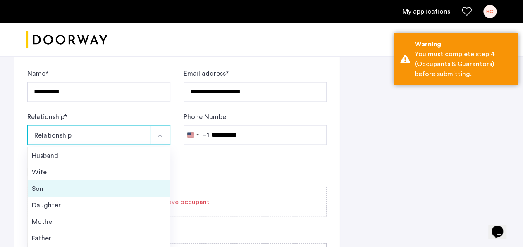
scroll to position [29, 0]
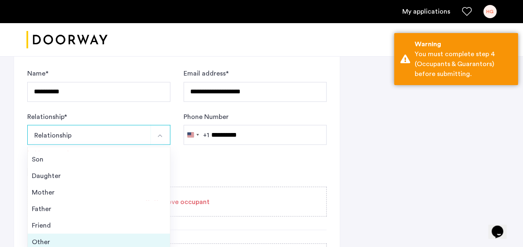
click at [104, 233] on li "Other" at bounding box center [99, 241] width 142 height 17
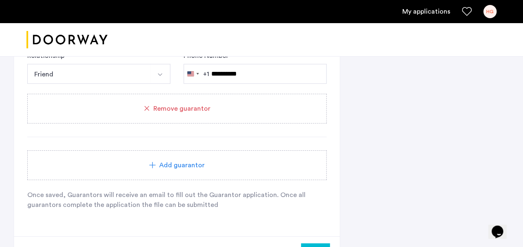
scroll to position [1187, 0]
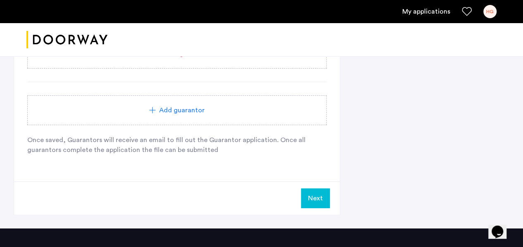
click at [309, 196] on button "Next" at bounding box center [315, 198] width 29 height 20
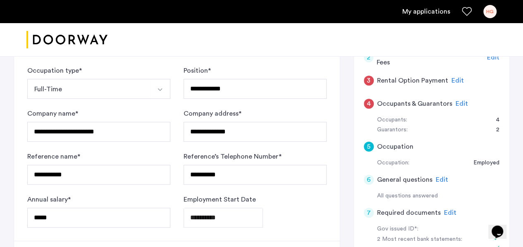
scroll to position [213, 0]
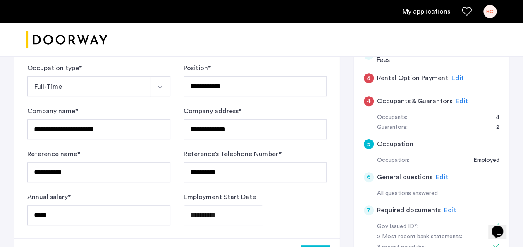
click at [458, 100] on span "Edit" at bounding box center [461, 101] width 12 height 7
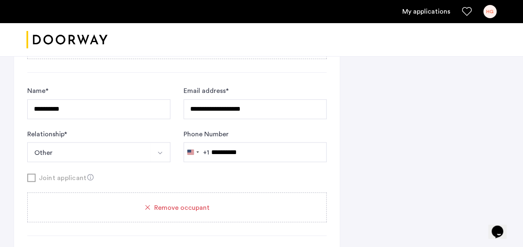
scroll to position [670, 0]
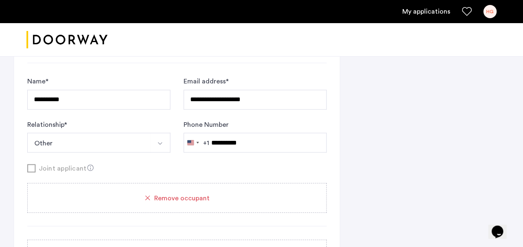
click at [211, 193] on div "Remove occupant" at bounding box center [176, 198] width 279 height 10
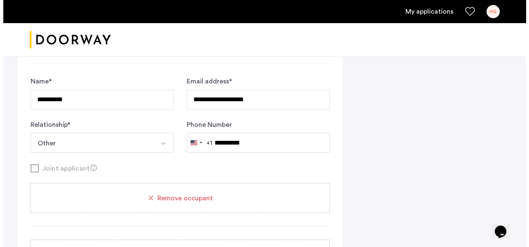
scroll to position [0, 0]
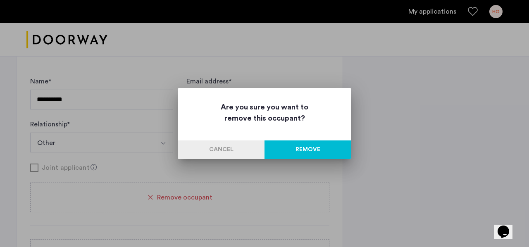
click at [303, 147] on button "Remove" at bounding box center [307, 149] width 87 height 19
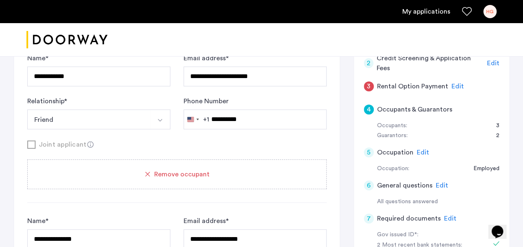
scroll to position [202, 0]
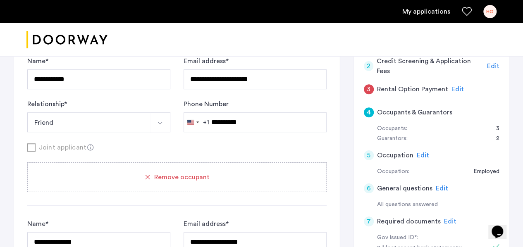
click at [452, 88] on span "Edit" at bounding box center [457, 89] width 12 height 7
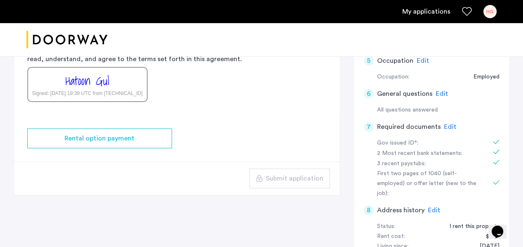
scroll to position [236, 0]
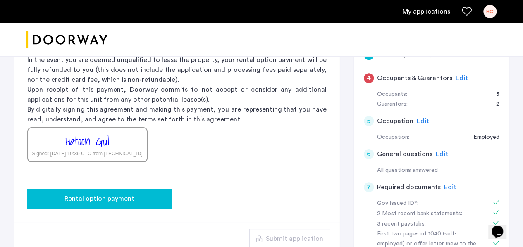
click at [130, 194] on span "Rental option payment" at bounding box center [99, 199] width 70 height 10
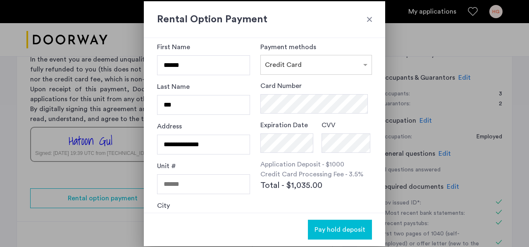
scroll to position [0, 0]
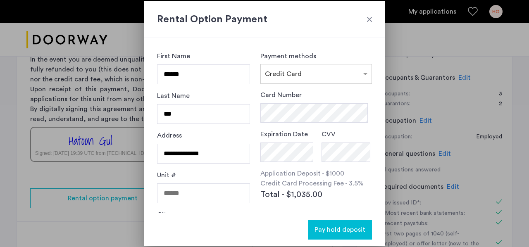
click at [368, 21] on div at bounding box center [369, 19] width 8 height 8
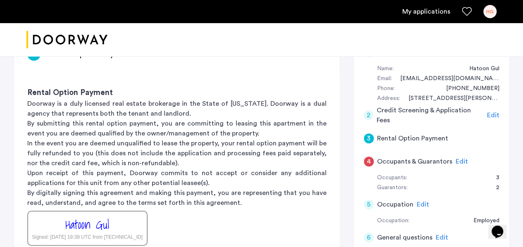
scroll to position [152, 0]
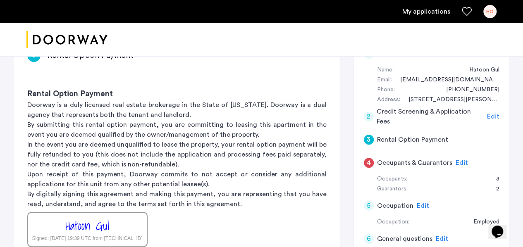
click at [457, 159] on span "Edit" at bounding box center [461, 162] width 12 height 7
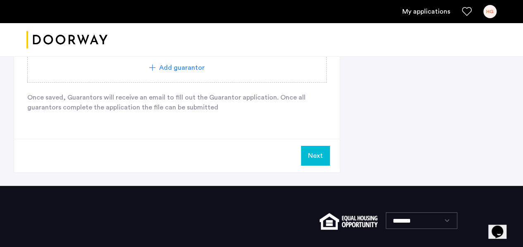
scroll to position [1067, 0]
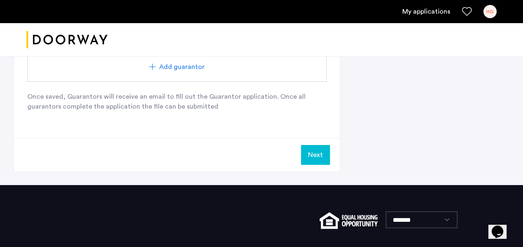
click at [313, 152] on button "Next" at bounding box center [315, 155] width 29 height 20
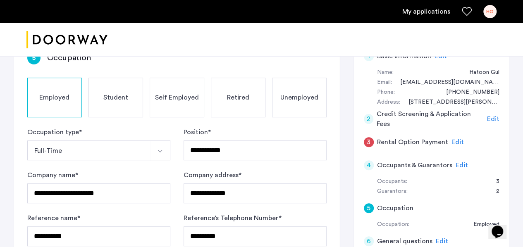
scroll to position [158, 0]
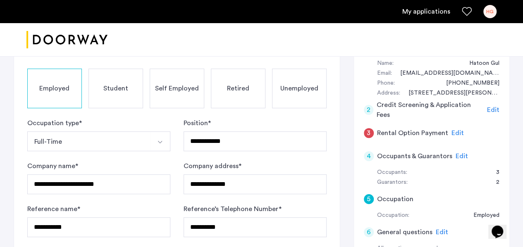
click at [453, 133] on span "Edit" at bounding box center [457, 133] width 12 height 7
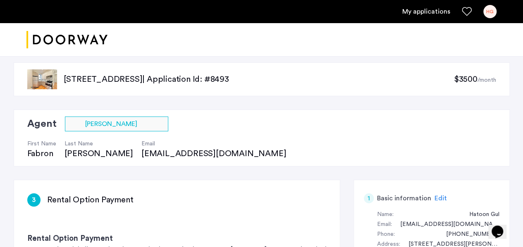
scroll to position [0, 0]
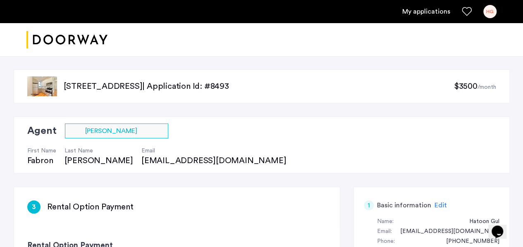
click at [421, 10] on link "My applications" at bounding box center [426, 12] width 48 height 10
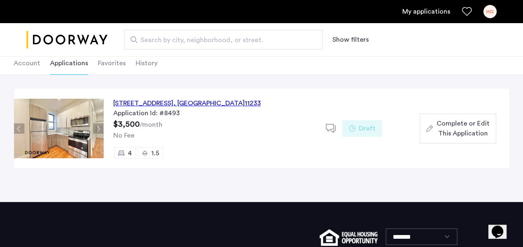
scroll to position [48, 0]
click at [459, 126] on span "Complete or Edit This Application" at bounding box center [462, 129] width 53 height 20
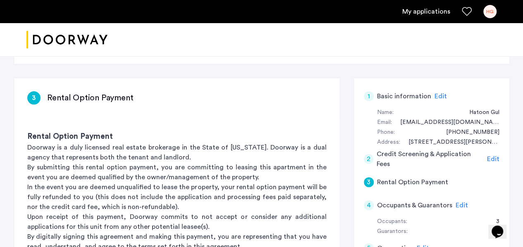
scroll to position [110, 0]
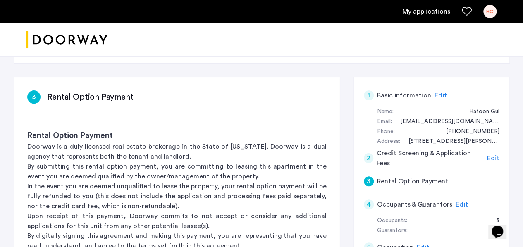
click at [437, 94] on span "Edit" at bounding box center [440, 95] width 12 height 7
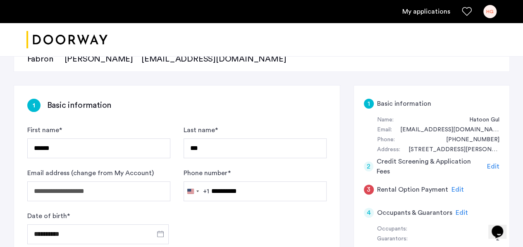
scroll to position [96, 0]
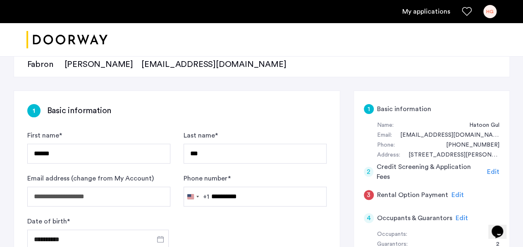
click at [489, 170] on span "Edit" at bounding box center [493, 172] width 12 height 7
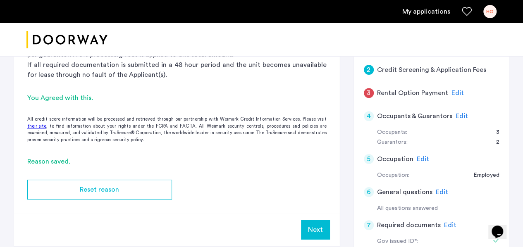
scroll to position [207, 0]
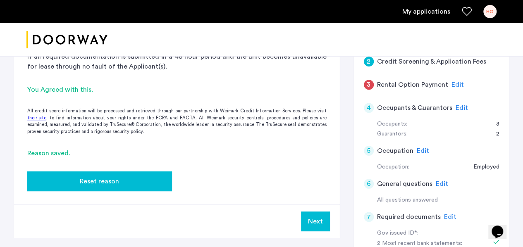
click at [121, 181] on div "Reset reason" at bounding box center [99, 181] width 131 height 10
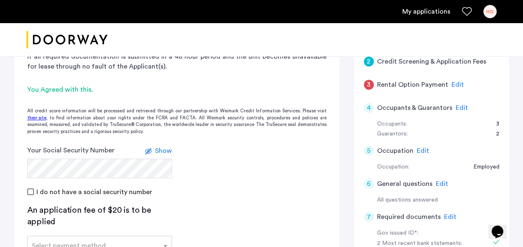
click at [163, 150] on span "Show" at bounding box center [163, 150] width 17 height 7
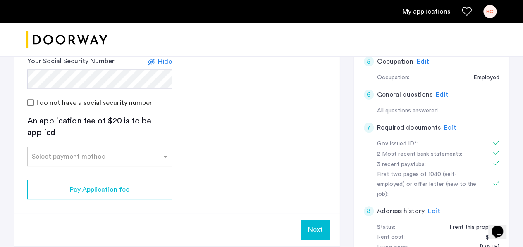
scroll to position [296, 0]
click at [164, 157] on span at bounding box center [166, 157] width 10 height 10
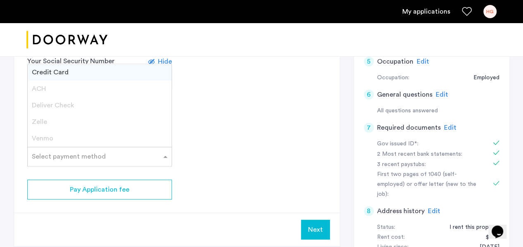
click at [234, 169] on app-credit-screening "2 Credit Screening & Application Fees Application Fees Please submit your appli…" at bounding box center [177, 68] width 326 height 355
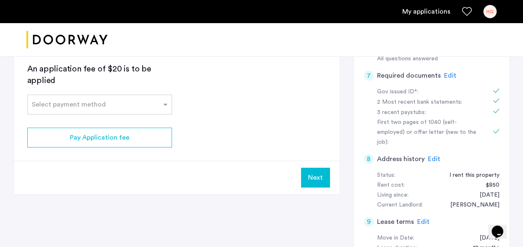
scroll to position [351, 0]
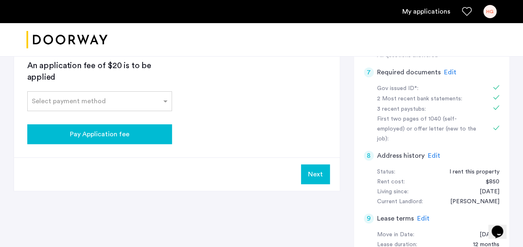
click at [149, 136] on div "Pay Application fee" at bounding box center [99, 134] width 131 height 10
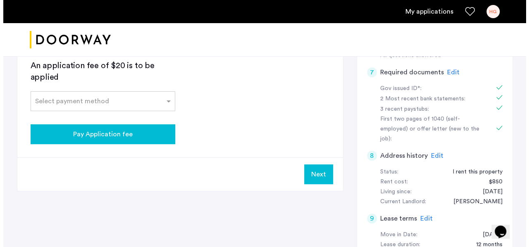
scroll to position [0, 0]
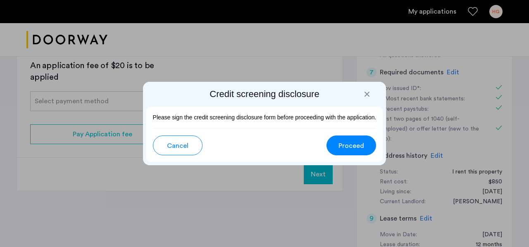
click at [357, 146] on span "Proceed" at bounding box center [351, 146] width 26 height 10
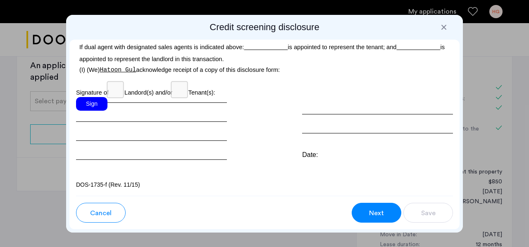
scroll to position [2664, 0]
click at [90, 103] on div "Sign" at bounding box center [91, 104] width 31 height 14
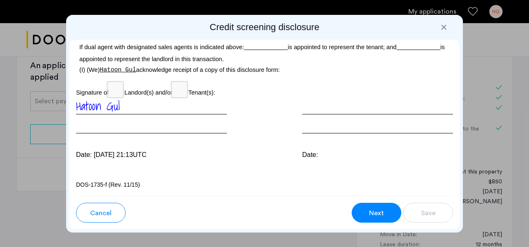
click at [362, 212] on button "Next" at bounding box center [377, 213] width 50 height 20
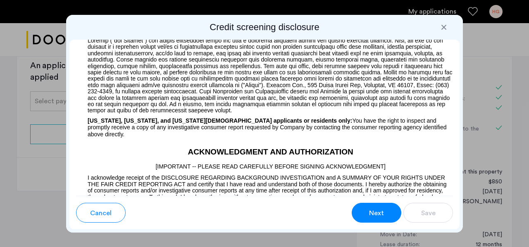
scroll to position [719, 0]
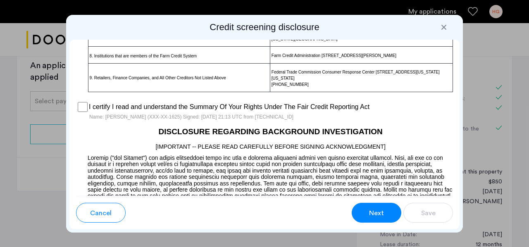
click at [373, 216] on span "Next" at bounding box center [376, 213] width 15 height 10
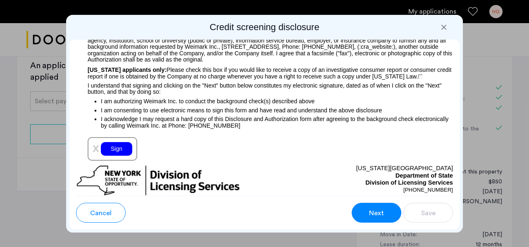
scroll to position [1034, 0]
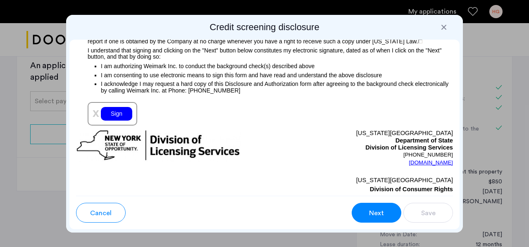
click at [111, 116] on div "Sign" at bounding box center [116, 114] width 31 height 14
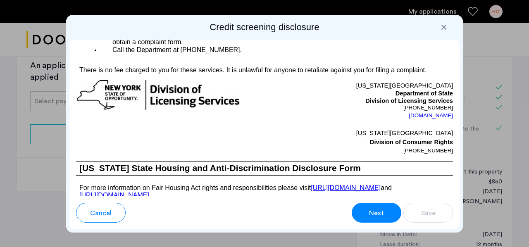
click at [377, 212] on span "Next" at bounding box center [376, 213] width 15 height 10
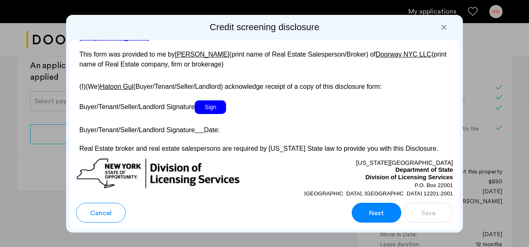
scroll to position [1661, 0]
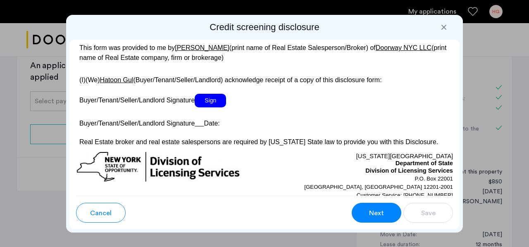
click at [212, 107] on span "Sign" at bounding box center [210, 101] width 31 height 14
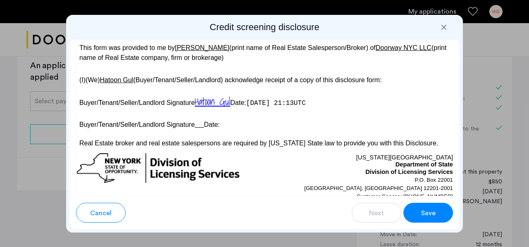
click at [442, 218] on button "Save" at bounding box center [428, 213] width 50 height 20
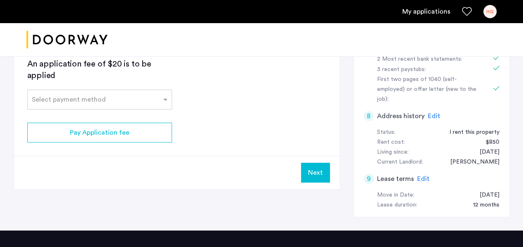
scroll to position [392, 0]
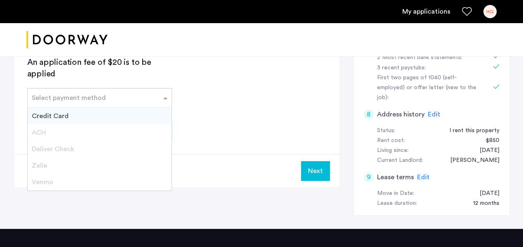
click at [143, 100] on div "Select payment method" at bounding box center [94, 98] width 133 height 10
click at [121, 114] on div "Credit Card" at bounding box center [100, 116] width 144 height 17
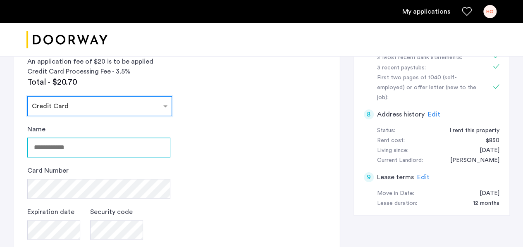
click at [110, 150] on input "Name" at bounding box center [98, 148] width 143 height 20
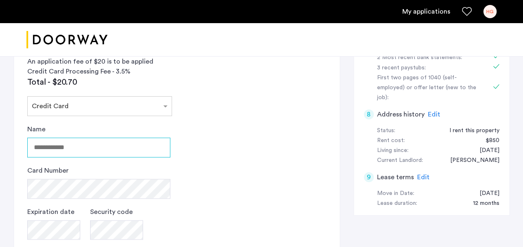
click at [110, 150] on input "Name" at bounding box center [98, 148] width 143 height 20
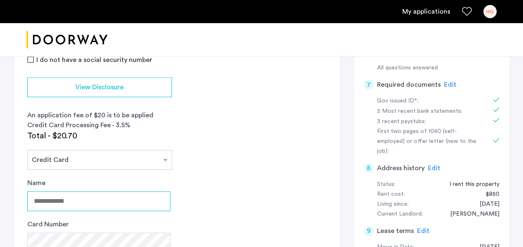
scroll to position [351, 0]
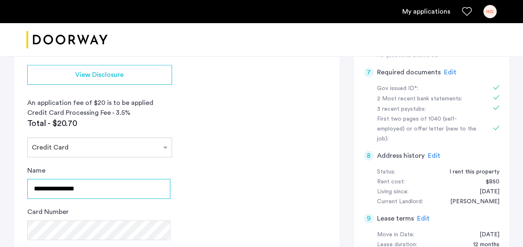
drag, startPoint x: 34, startPoint y: 186, endPoint x: 47, endPoint y: 185, distance: 13.3
click at [47, 185] on input "**********" at bounding box center [98, 189] width 143 height 20
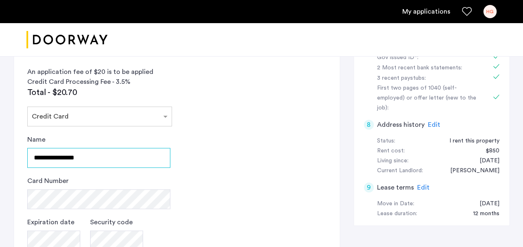
scroll to position [385, 0]
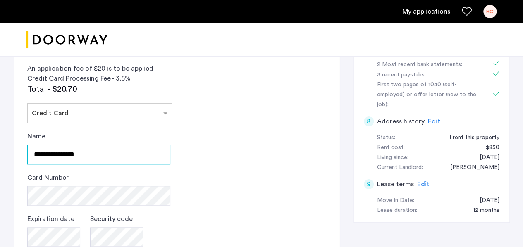
drag, startPoint x: 93, startPoint y: 157, endPoint x: 100, endPoint y: 151, distance: 9.7
click at [100, 151] on input "**********" at bounding box center [98, 155] width 143 height 20
drag, startPoint x: 100, startPoint y: 151, endPoint x: 24, endPoint y: 151, distance: 76.4
click at [24, 151] on app-credit-screening "2 Credit Screening & Application Fees Application Fees Please submit your appli…" at bounding box center [177, 72] width 326 height 541
type input "**********"
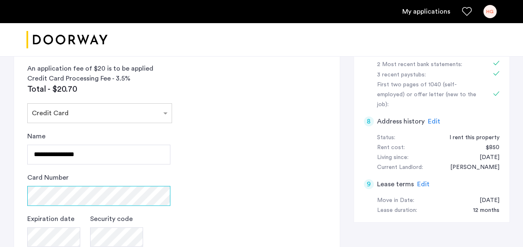
click at [45, 192] on div "Card Number" at bounding box center [98, 189] width 143 height 33
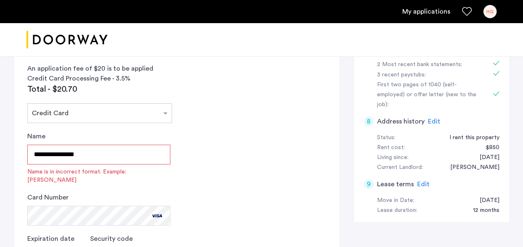
click at [53, 158] on input "**********" at bounding box center [98, 155] width 143 height 20
drag, startPoint x: 96, startPoint y: 154, endPoint x: 25, endPoint y: 151, distance: 71.5
click at [25, 151] on app-credit-screening "2 Credit Screening & Application Fees Application Fees Please submit your appli…" at bounding box center [177, 82] width 326 height 561
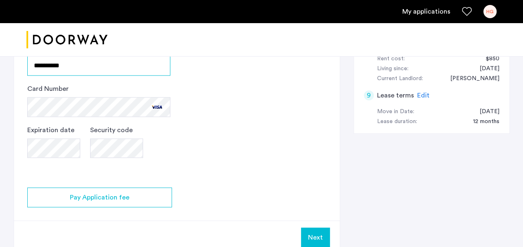
scroll to position [475, 0]
type input "**********"
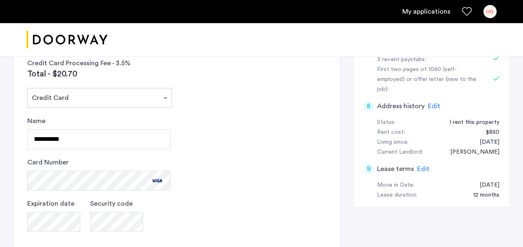
scroll to position [358, 0]
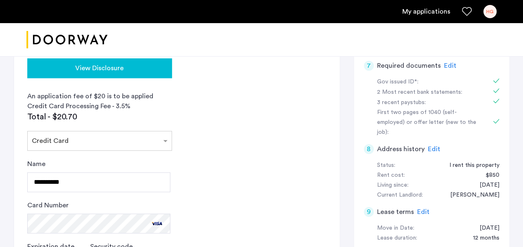
click at [134, 70] on div "View Disclosure" at bounding box center [99, 68] width 131 height 10
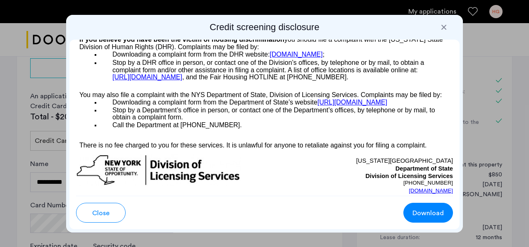
scroll to position [1582, 0]
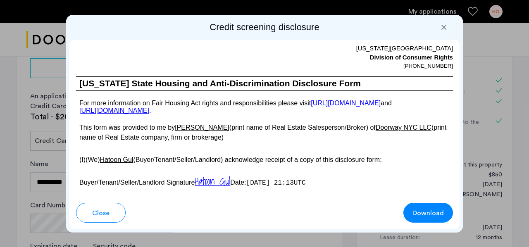
click at [115, 214] on button "Close" at bounding box center [101, 213] width 50 height 20
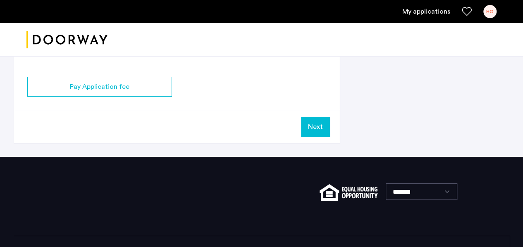
scroll to position [537, 0]
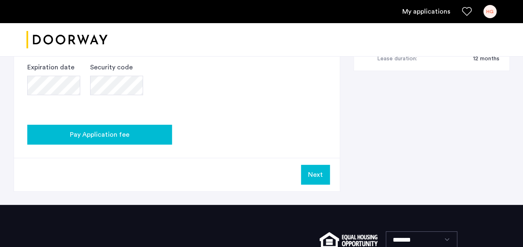
click at [118, 134] on span "Pay Application fee" at bounding box center [99, 135] width 59 height 10
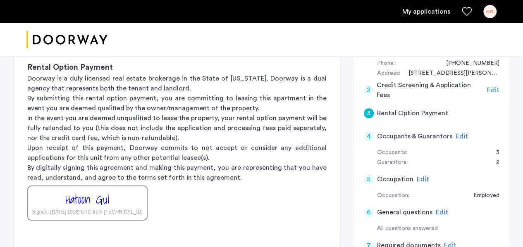
scroll to position [179, 0]
click at [494, 87] on span "Edit" at bounding box center [493, 89] width 12 height 7
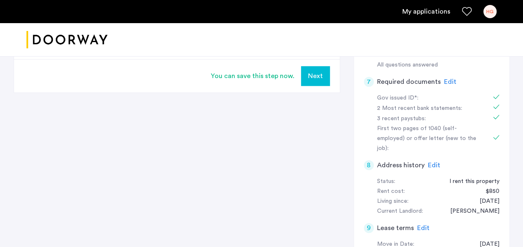
scroll to position [351, 0]
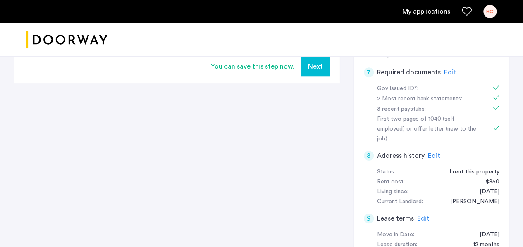
click at [320, 73] on button "Next" at bounding box center [315, 67] width 29 height 20
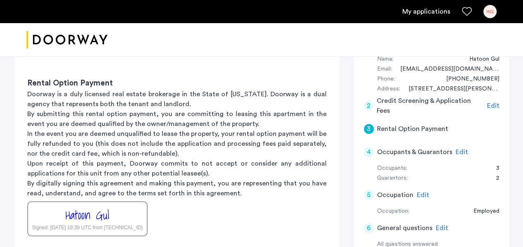
scroll to position [151, 0]
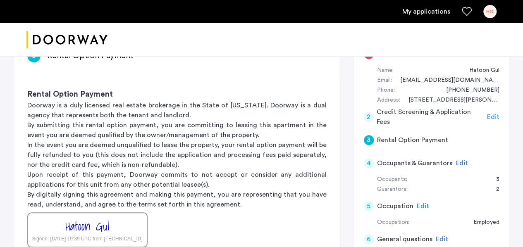
click at [496, 116] on span "Edit" at bounding box center [493, 117] width 12 height 7
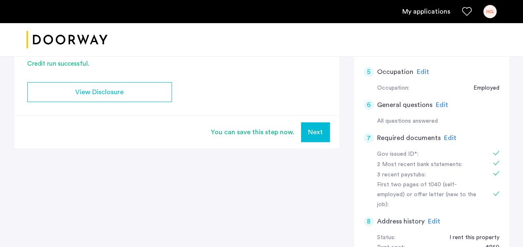
scroll to position [289, 0]
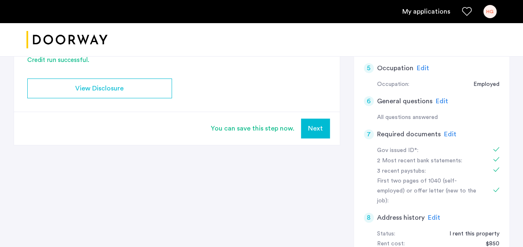
click at [314, 128] on button "Next" at bounding box center [315, 129] width 29 height 20
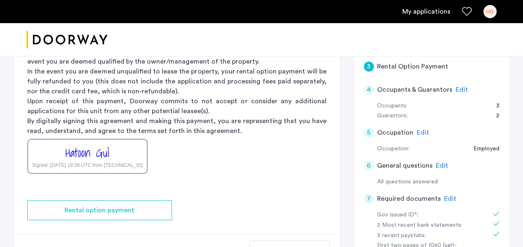
scroll to position [200, 0]
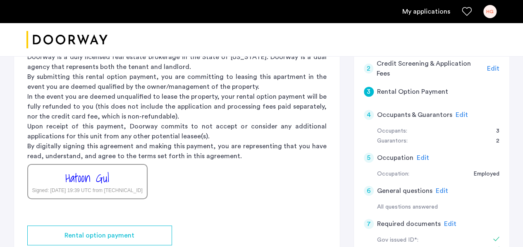
click at [460, 114] on span "Edit" at bounding box center [461, 115] width 12 height 7
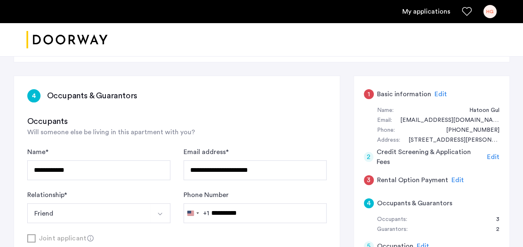
scroll to position [96, 0]
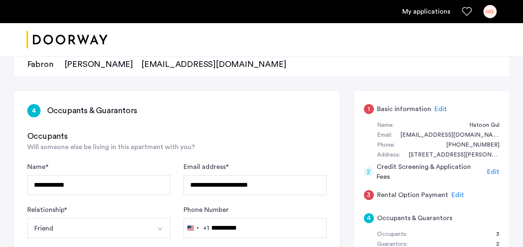
click at [435, 109] on span "Edit" at bounding box center [440, 109] width 12 height 7
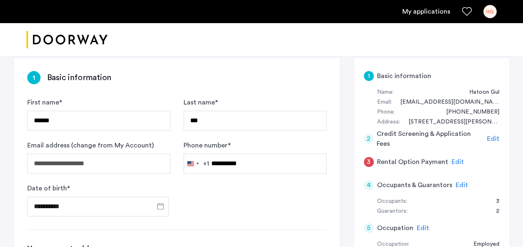
scroll to position [124, 0]
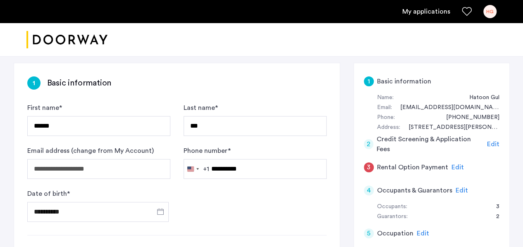
click at [456, 166] on span "Edit" at bounding box center [457, 167] width 12 height 7
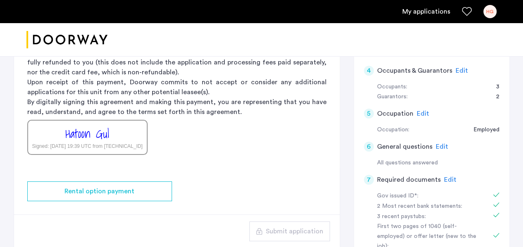
scroll to position [213, 0]
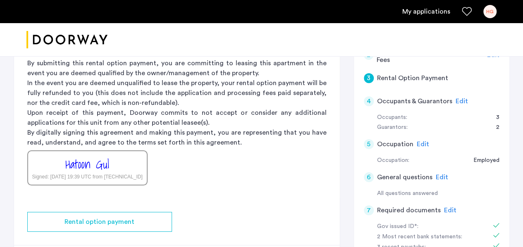
click at [457, 100] on span "Edit" at bounding box center [461, 101] width 12 height 7
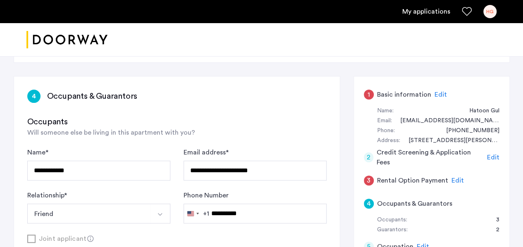
scroll to position [109, 0]
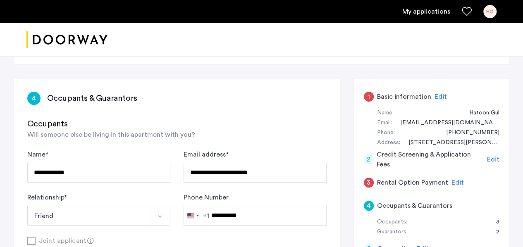
click at [437, 92] on div "Edit" at bounding box center [440, 97] width 12 height 10
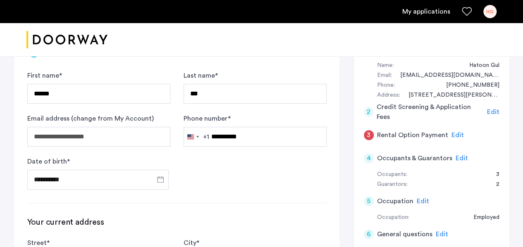
scroll to position [171, 0]
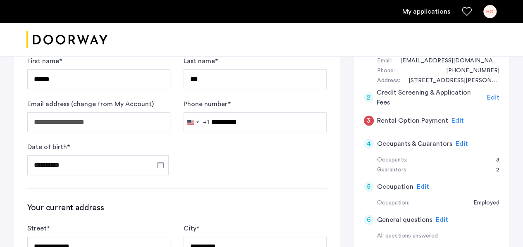
click at [461, 142] on span "Edit" at bounding box center [461, 143] width 12 height 7
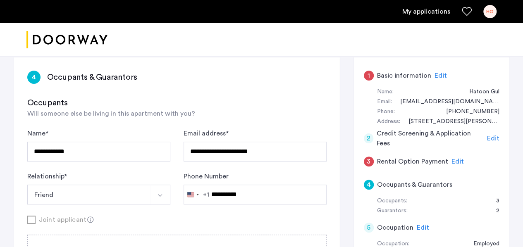
scroll to position [116, 0]
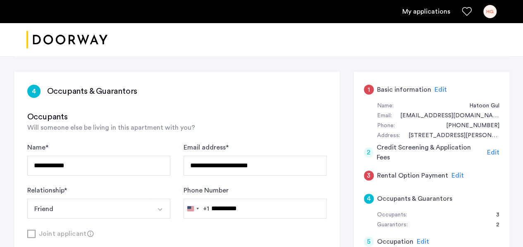
click at [439, 86] on span "Edit" at bounding box center [440, 89] width 12 height 7
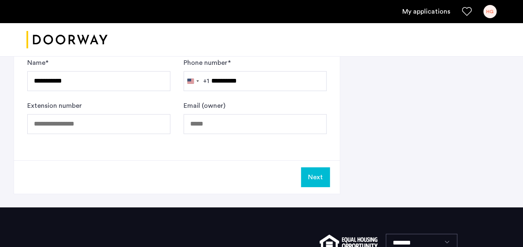
scroll to position [597, 0]
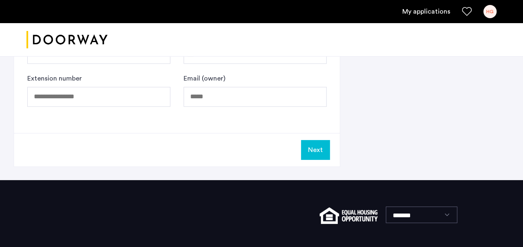
click at [315, 146] on button "Next" at bounding box center [315, 150] width 29 height 20
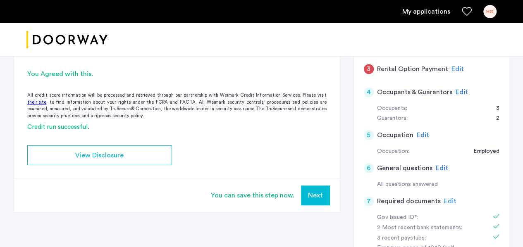
scroll to position [227, 0]
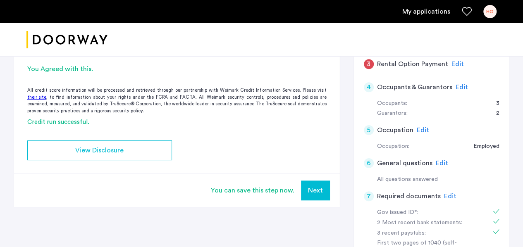
click at [314, 185] on button "Next" at bounding box center [315, 191] width 29 height 20
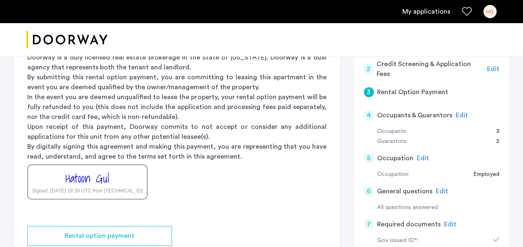
scroll to position [193, 0]
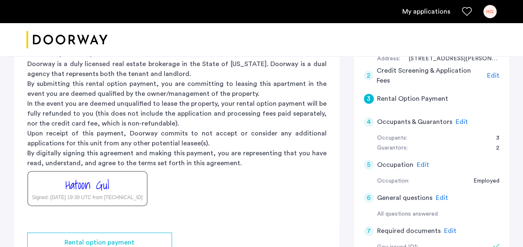
click at [458, 120] on span "Edit" at bounding box center [461, 122] width 12 height 7
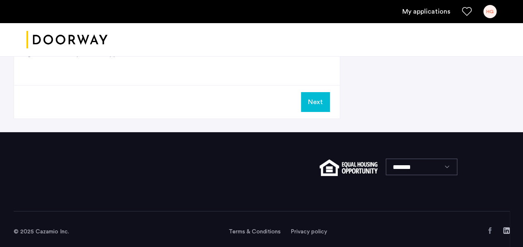
scroll to position [1121, 0]
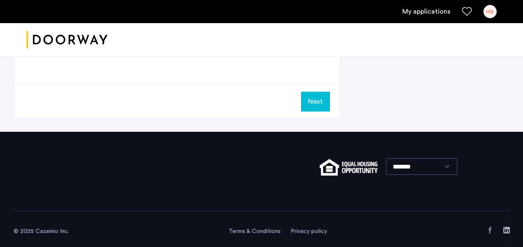
click at [318, 101] on button "Next" at bounding box center [315, 102] width 29 height 20
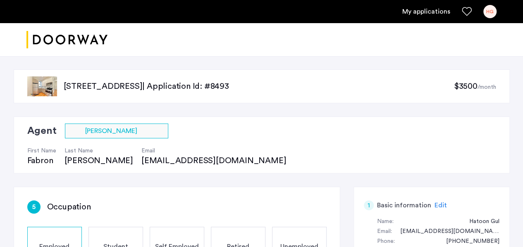
click at [427, 10] on link "My applications" at bounding box center [426, 12] width 48 height 10
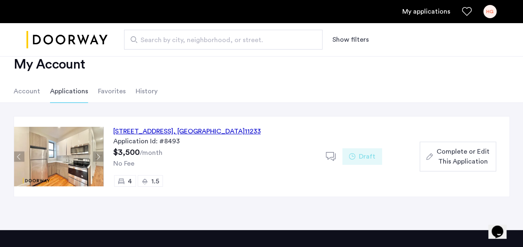
scroll to position [21, 0]
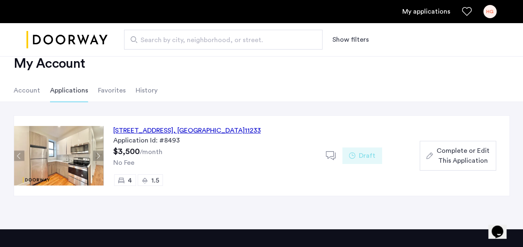
click at [456, 152] on span "Complete or Edit This Application" at bounding box center [462, 156] width 53 height 20
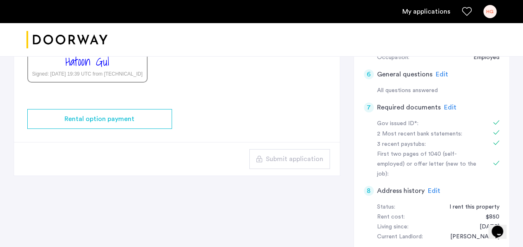
scroll to position [316, 0]
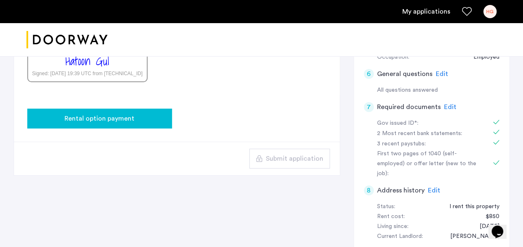
click at [148, 114] on div "Rental option payment" at bounding box center [99, 119] width 131 height 10
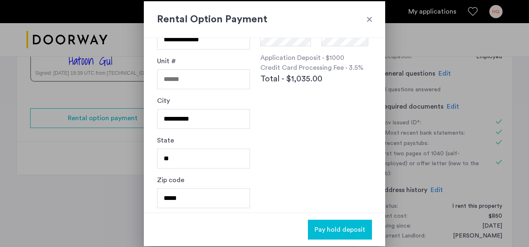
scroll to position [0, 0]
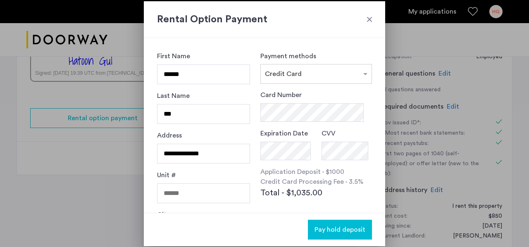
click at [373, 24] on div "Rental Option Payment" at bounding box center [264, 19] width 241 height 37
click at [366, 18] on div at bounding box center [369, 19] width 8 height 8
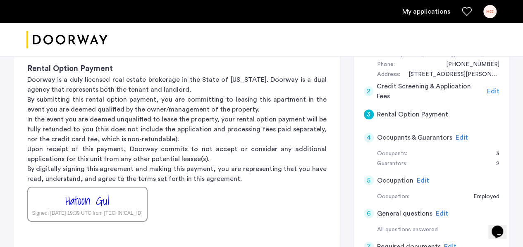
scroll to position [152, 0]
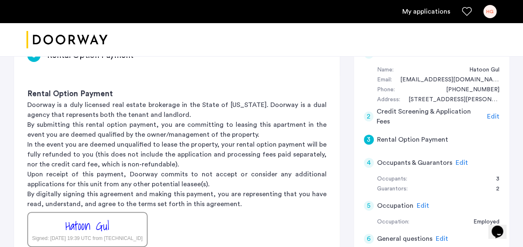
click at [134, 223] on div "Hatoon Gul Signed: [DATE] 19:39 UTC from [TECHNICAL_ID]" at bounding box center [87, 229] width 120 height 35
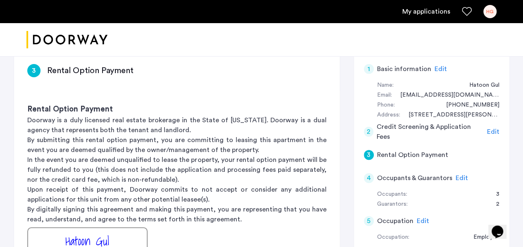
scroll to position [131, 0]
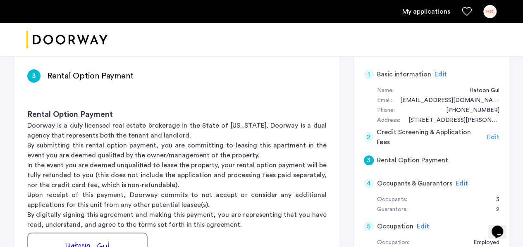
click at [497, 134] on span "Edit" at bounding box center [493, 137] width 12 height 7
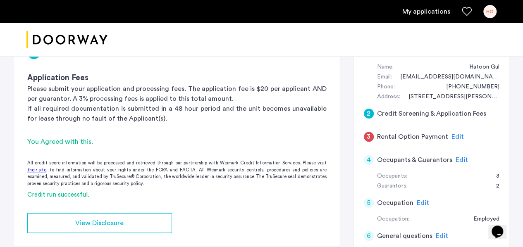
scroll to position [117, 0]
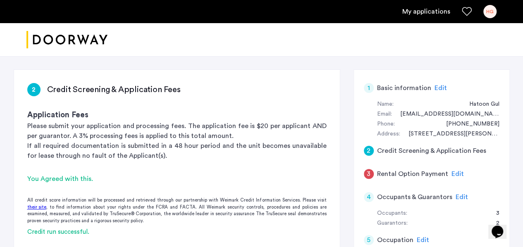
click at [451, 171] on span "Edit" at bounding box center [457, 174] width 12 height 7
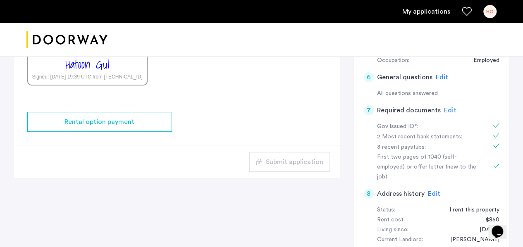
scroll to position [330, 0]
